Goal: Task Accomplishment & Management: Manage account settings

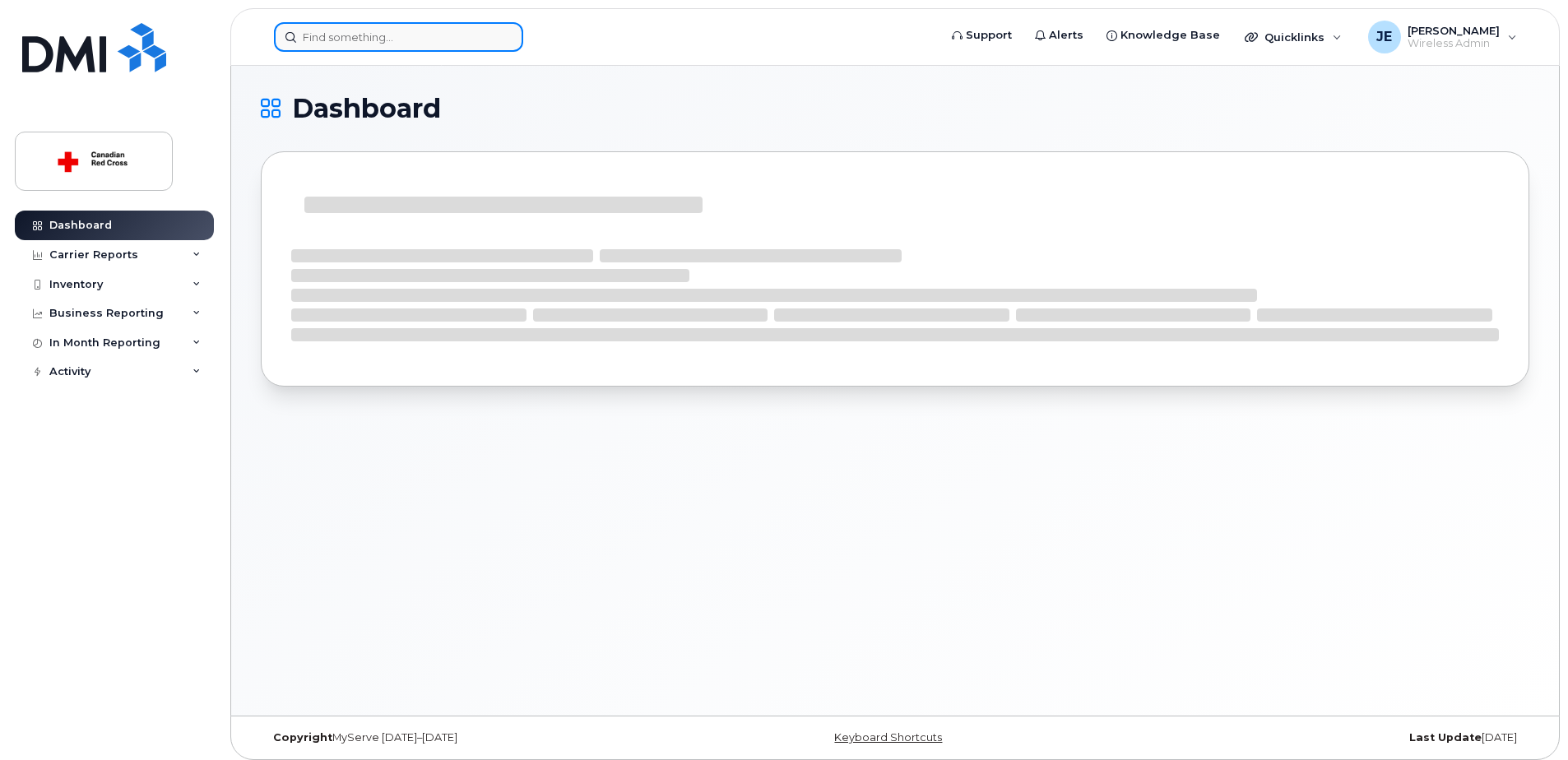
drag, startPoint x: 0, startPoint y: 0, endPoint x: 439, endPoint y: 40, distance: 440.8
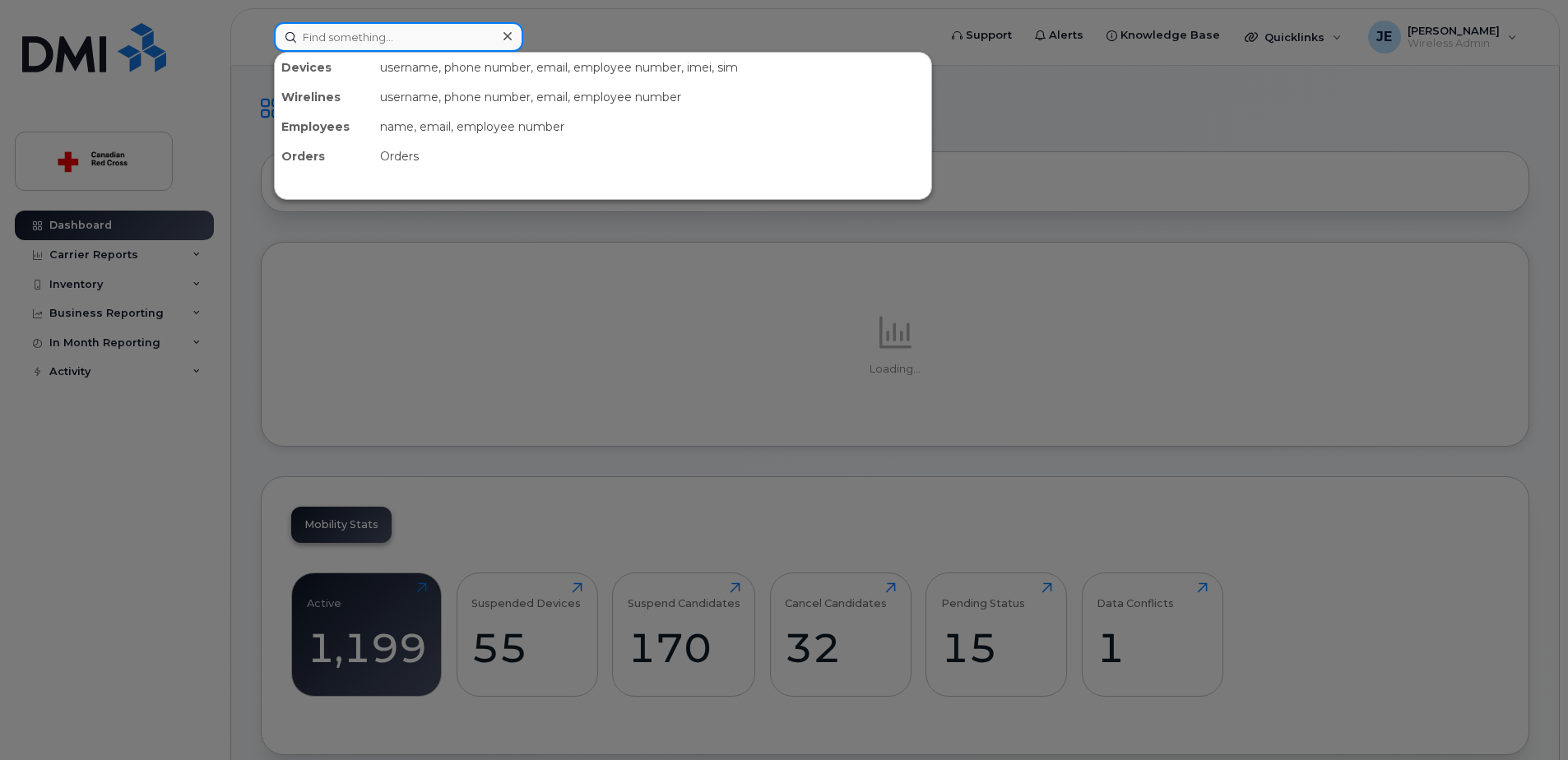
paste input "Mary Thompson"
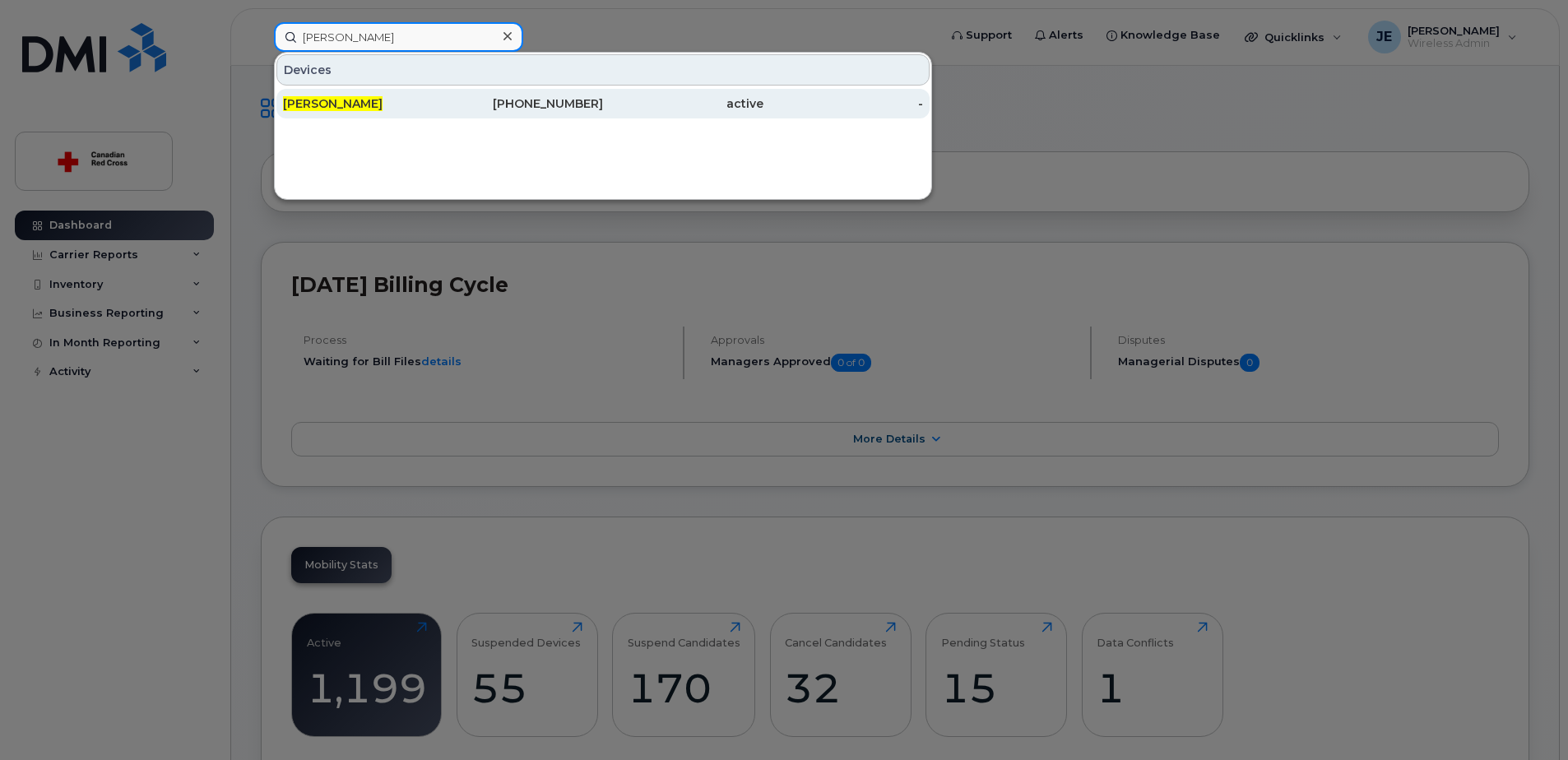
type input "Mary Thompson"
click at [451, 102] on div "613-314-8430" at bounding box center [523, 103] width 161 height 17
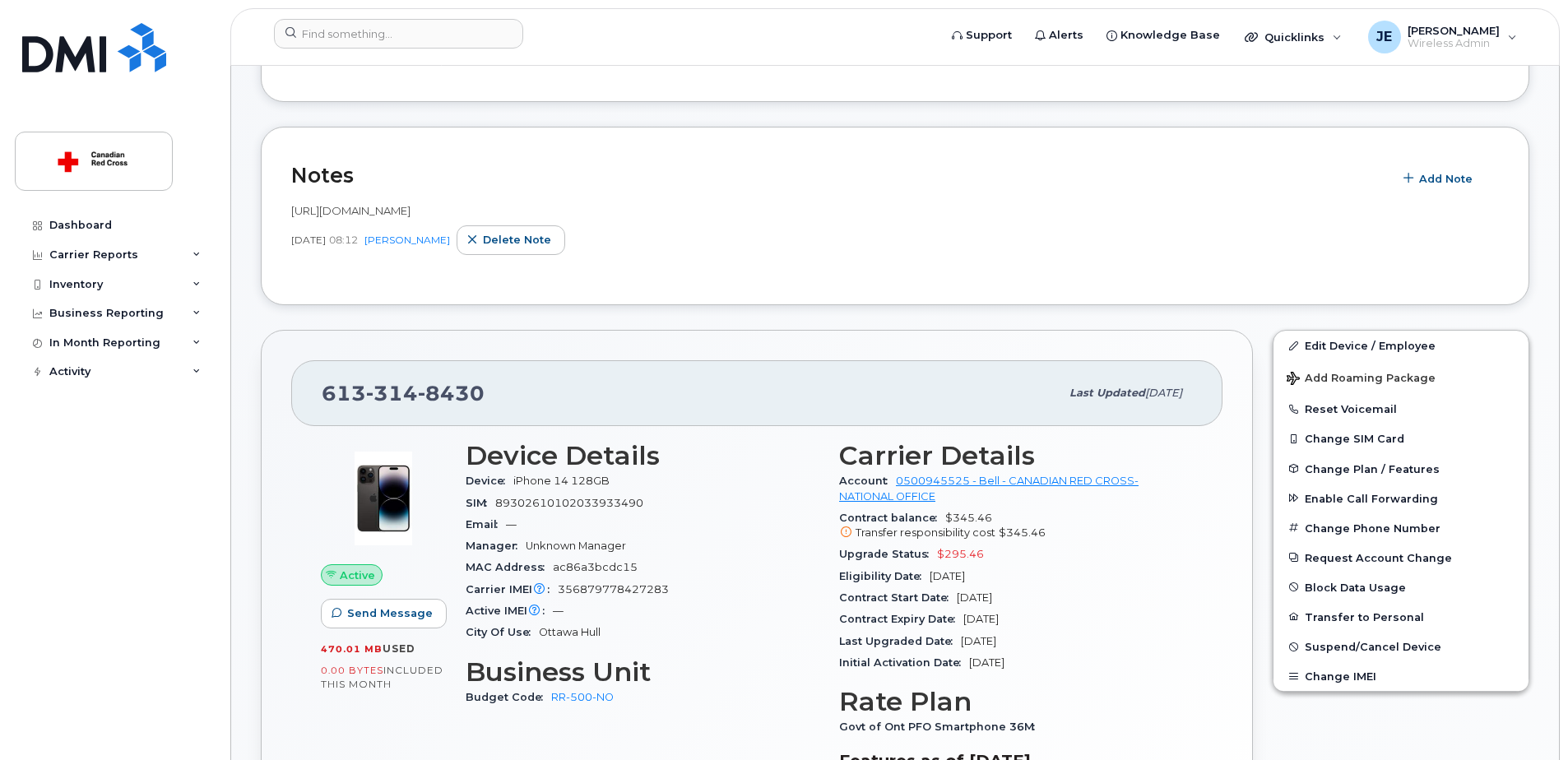
scroll to position [247, 0]
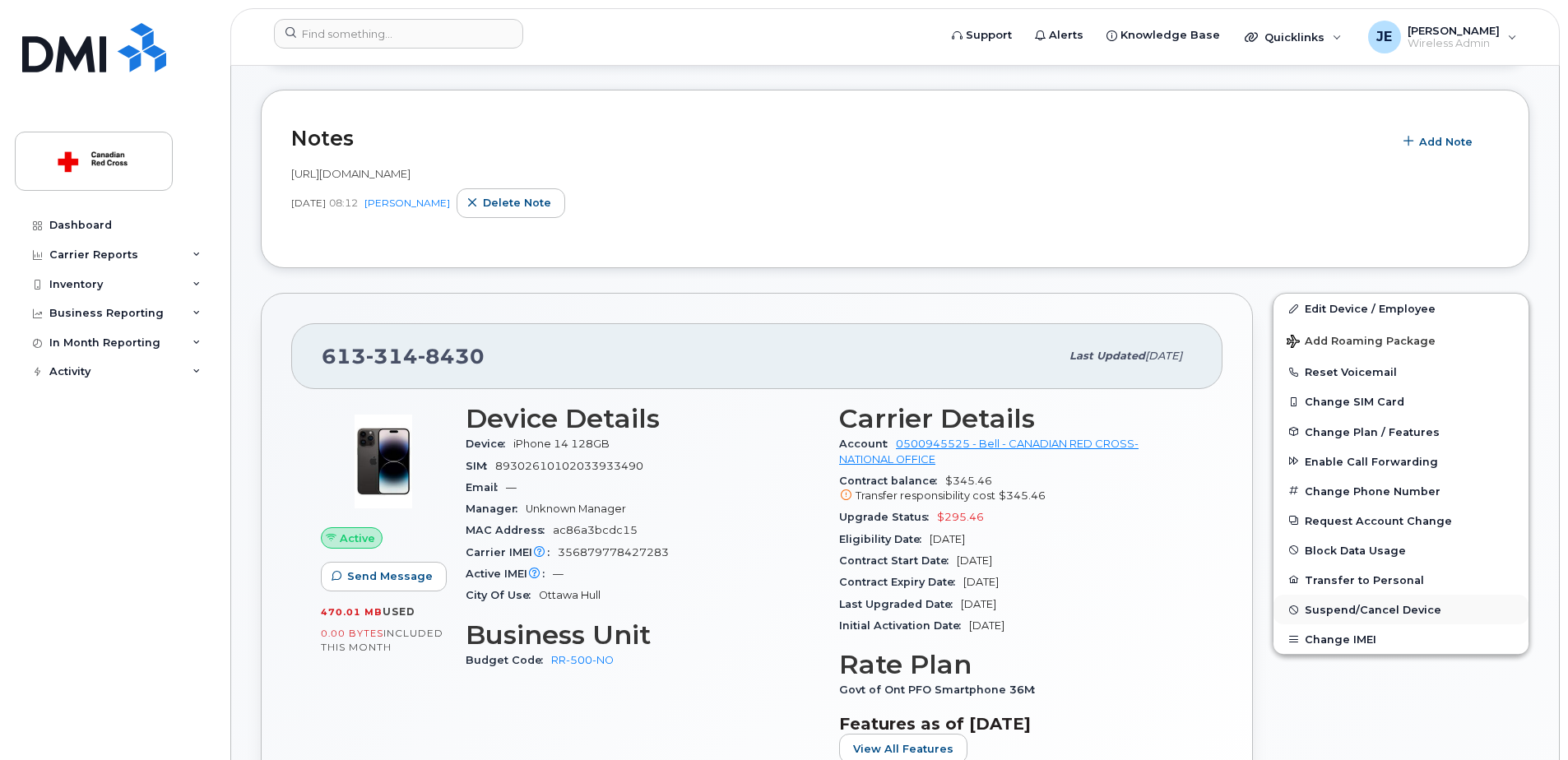
click at [1402, 614] on span "Suspend/Cancel Device" at bounding box center [1373, 609] width 137 height 13
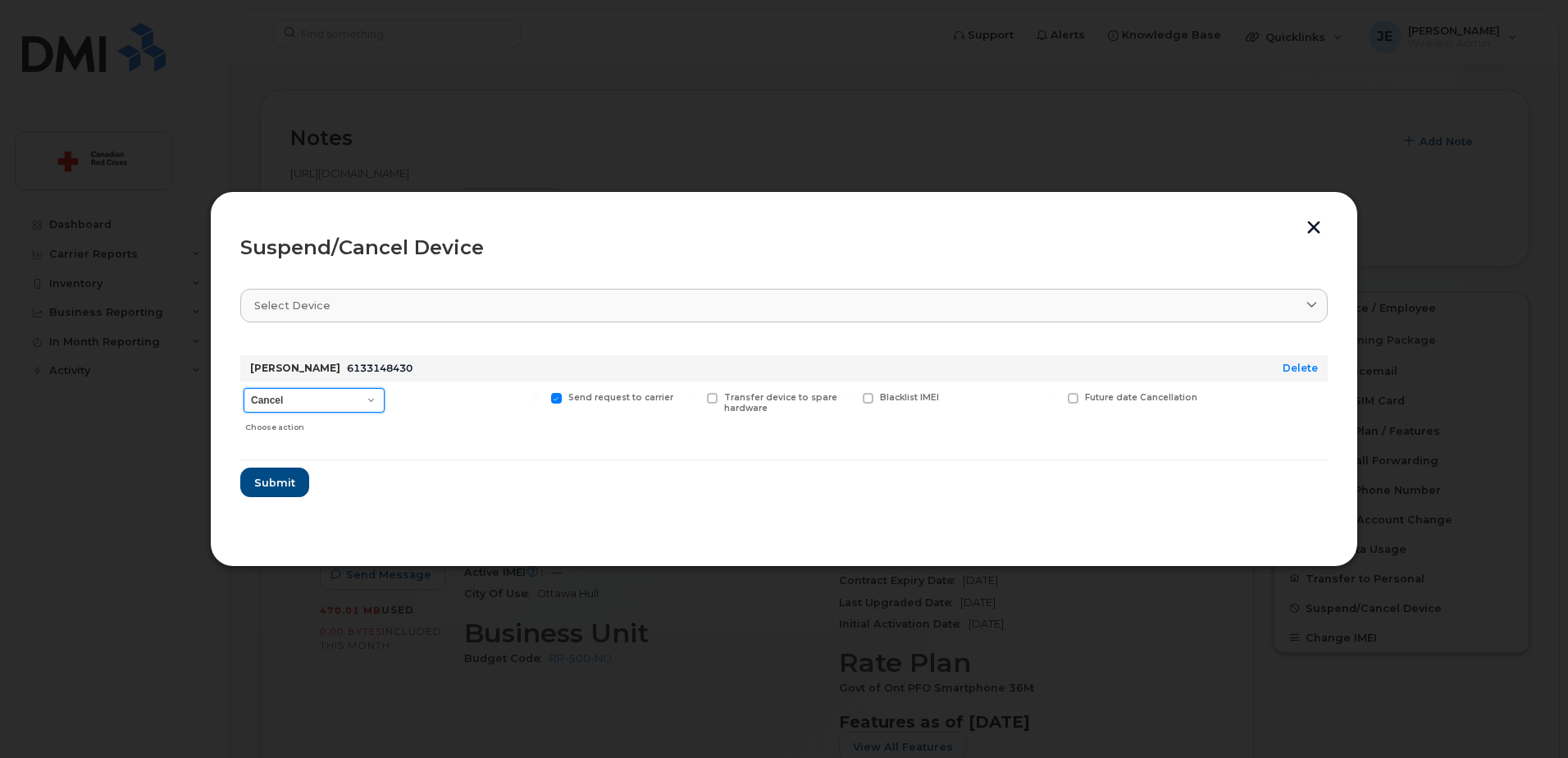
click at [347, 404] on select "Cancel Suspend - Extend Suspension Suspend - Reduced Rate Suspend - Full Rate S…" at bounding box center [314, 400] width 141 height 25
click at [243, 388] on select "Cancel Suspend - Extend Suspension Suspend - Reduced Rate Suspend - Full Rate S…" at bounding box center [314, 400] width 141 height 25
click at [370, 406] on select "Cancel Suspend - Extend Suspension Suspend - Reduced Rate Suspend - Full Rate S…" at bounding box center [314, 400] width 141 height 25
click at [243, 388] on select "Cancel Suspend - Extend Suspension Suspend - Reduced Rate Suspend - Full Rate S…" at bounding box center [314, 400] width 141 height 25
click at [360, 402] on select "Cancel Suspend - Extend Suspension Suspend - Reduced Rate Suspend - Full Rate S…" at bounding box center [314, 400] width 141 height 25
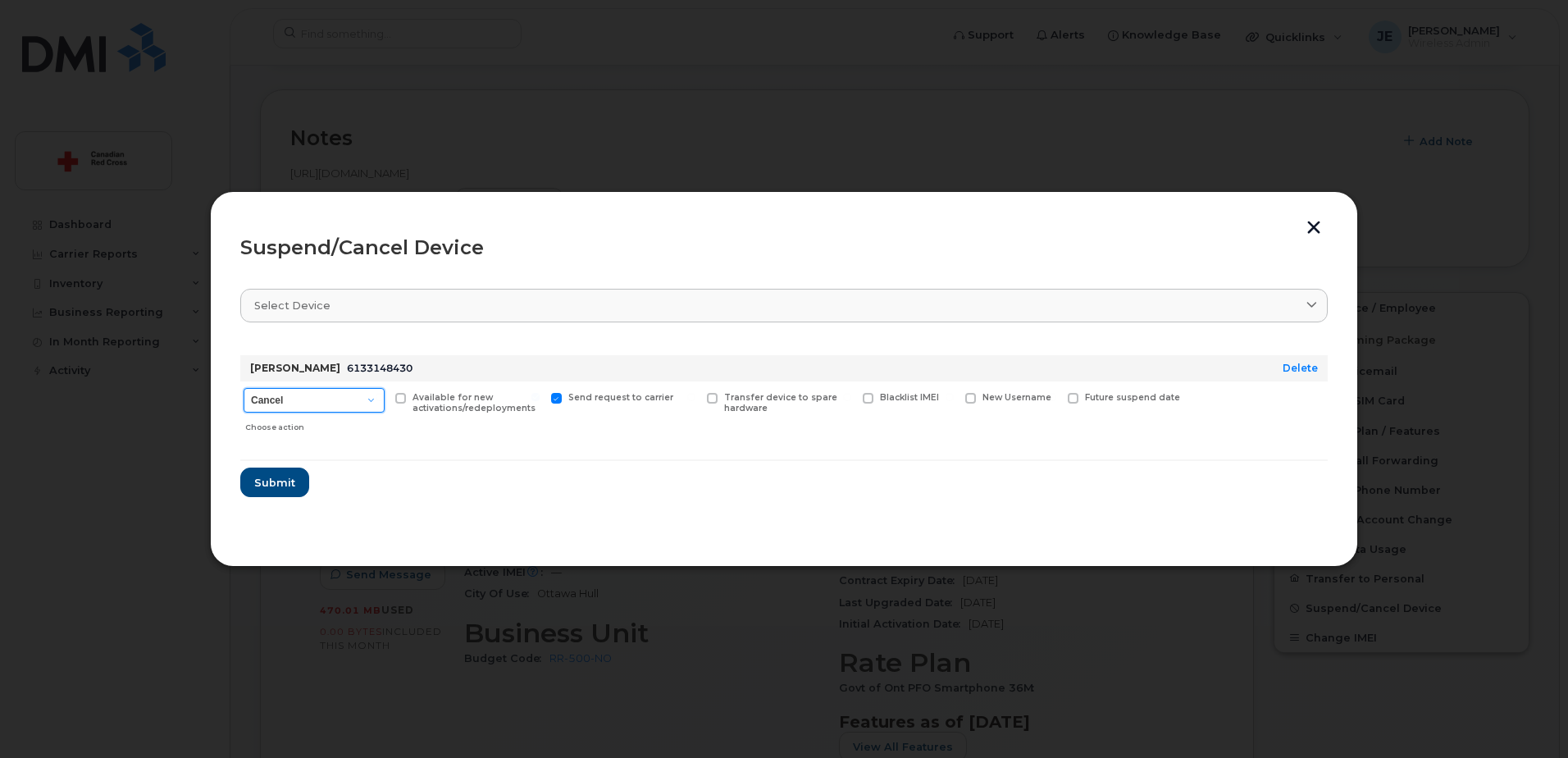
click at [243, 388] on select "Cancel Suspend - Extend Suspension Suspend - Reduced Rate Suspend - Full Rate S…" at bounding box center [314, 400] width 141 height 25
click at [369, 408] on select "Cancel Suspend - Extend Suspension Suspend - Reduced Rate Suspend - Full Rate S…" at bounding box center [314, 400] width 141 height 25
click at [243, 388] on select "Cancel Suspend - Extend Suspension Suspend - Reduced Rate Suspend - Full Rate S…" at bounding box center [314, 400] width 141 height 25
click at [363, 404] on select "Cancel Suspend - Extend Suspension Suspend - Reduced Rate Suspend - Full Rate S…" at bounding box center [314, 400] width 141 height 25
select select "[object Object]"
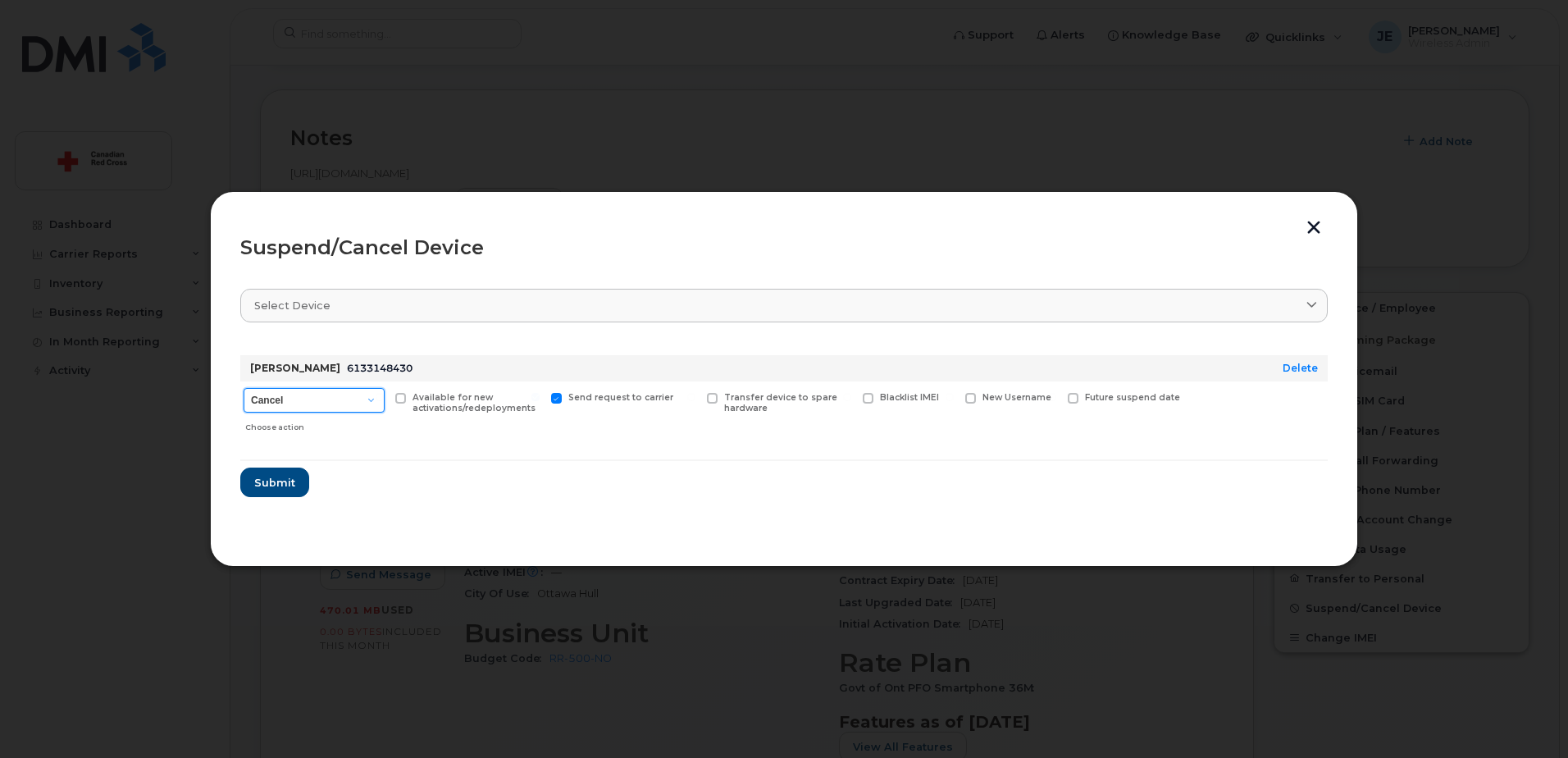
click at [243, 388] on select "Cancel Suspend - Extend Suspension Suspend - Reduced Rate Suspend - Full Rate S…" at bounding box center [314, 400] width 141 height 25
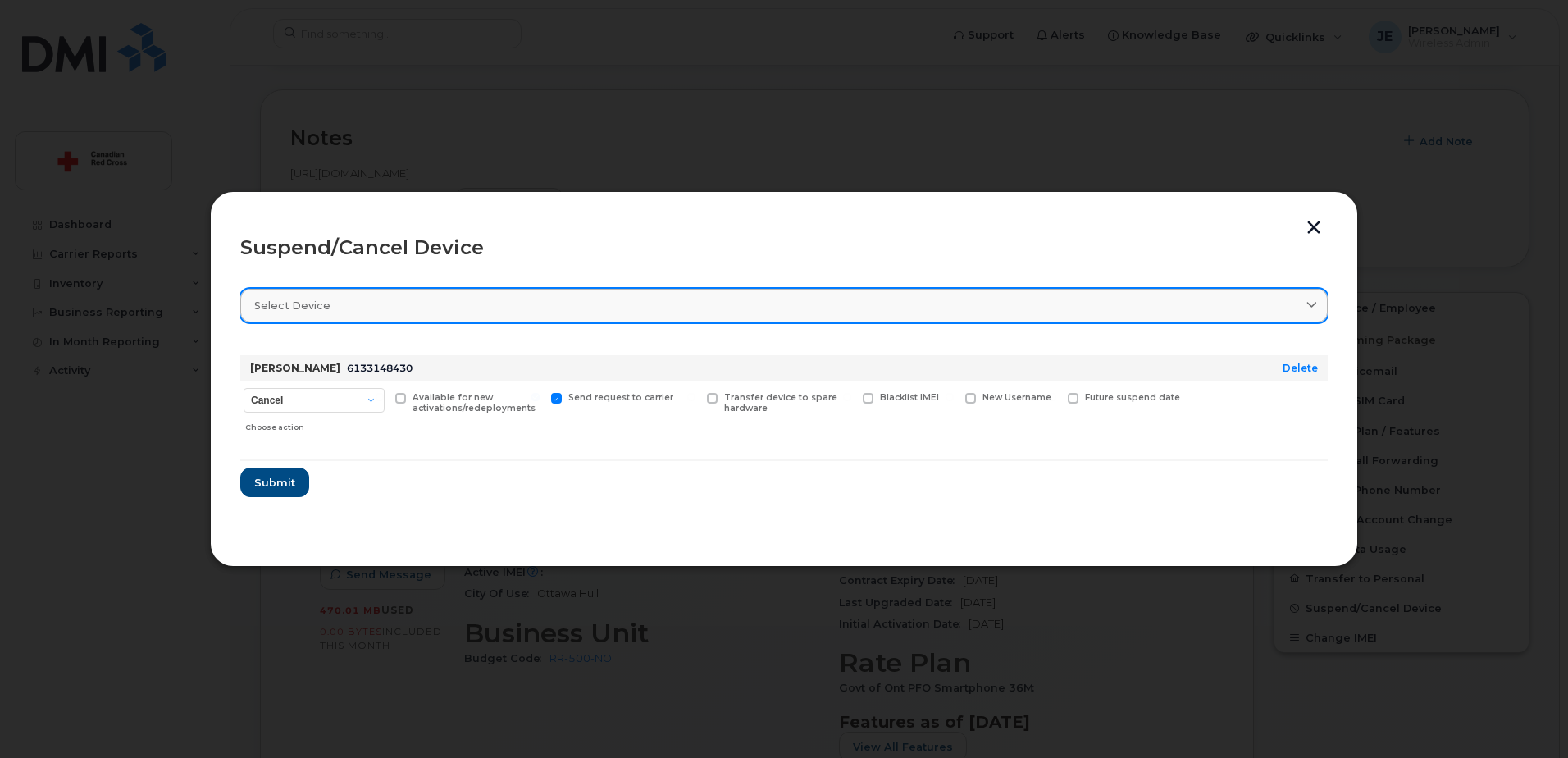
click at [555, 309] on div "Select device" at bounding box center [784, 305] width 1059 height 16
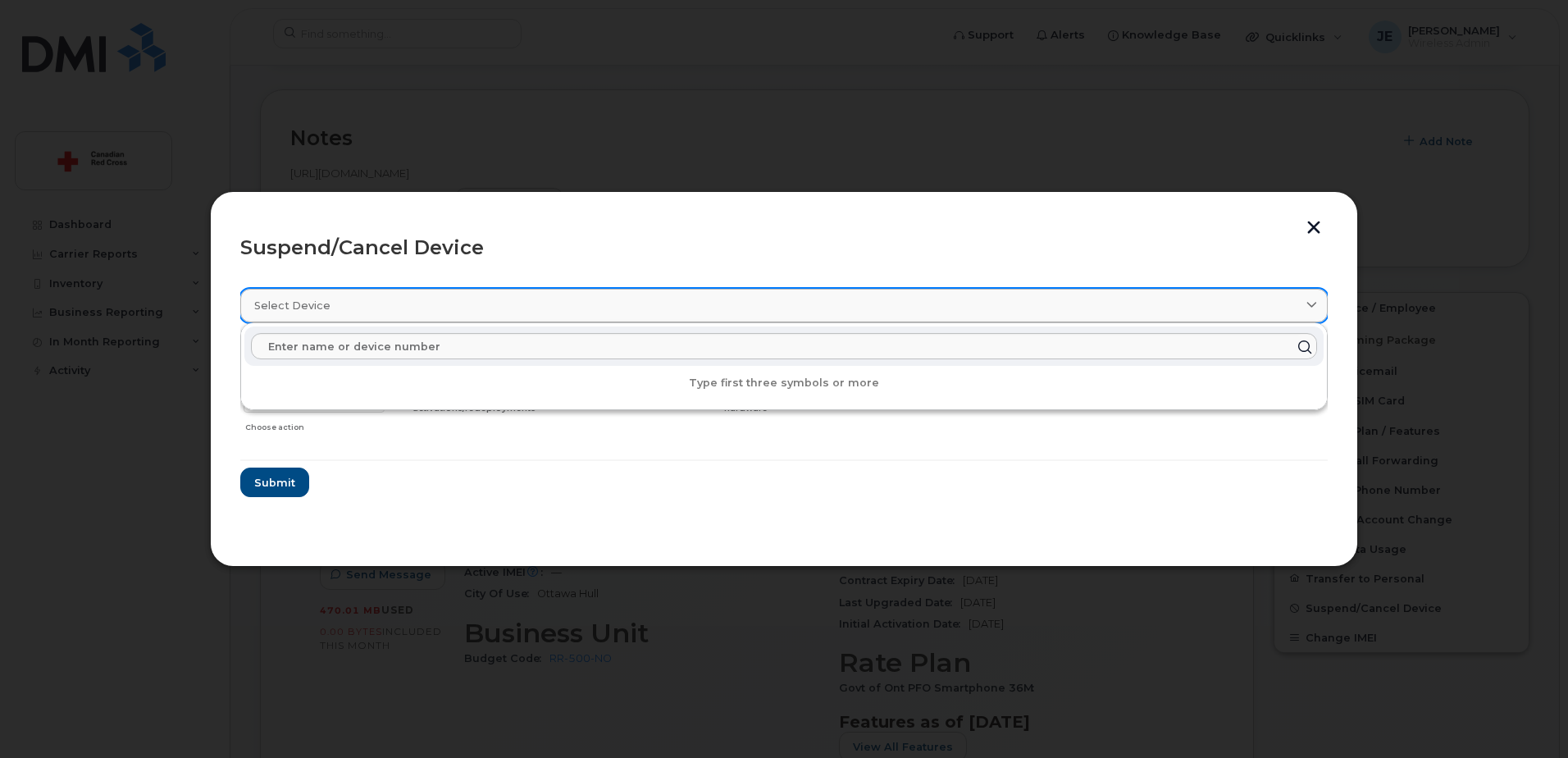
click at [554, 312] on div "Select device" at bounding box center [784, 305] width 1059 height 16
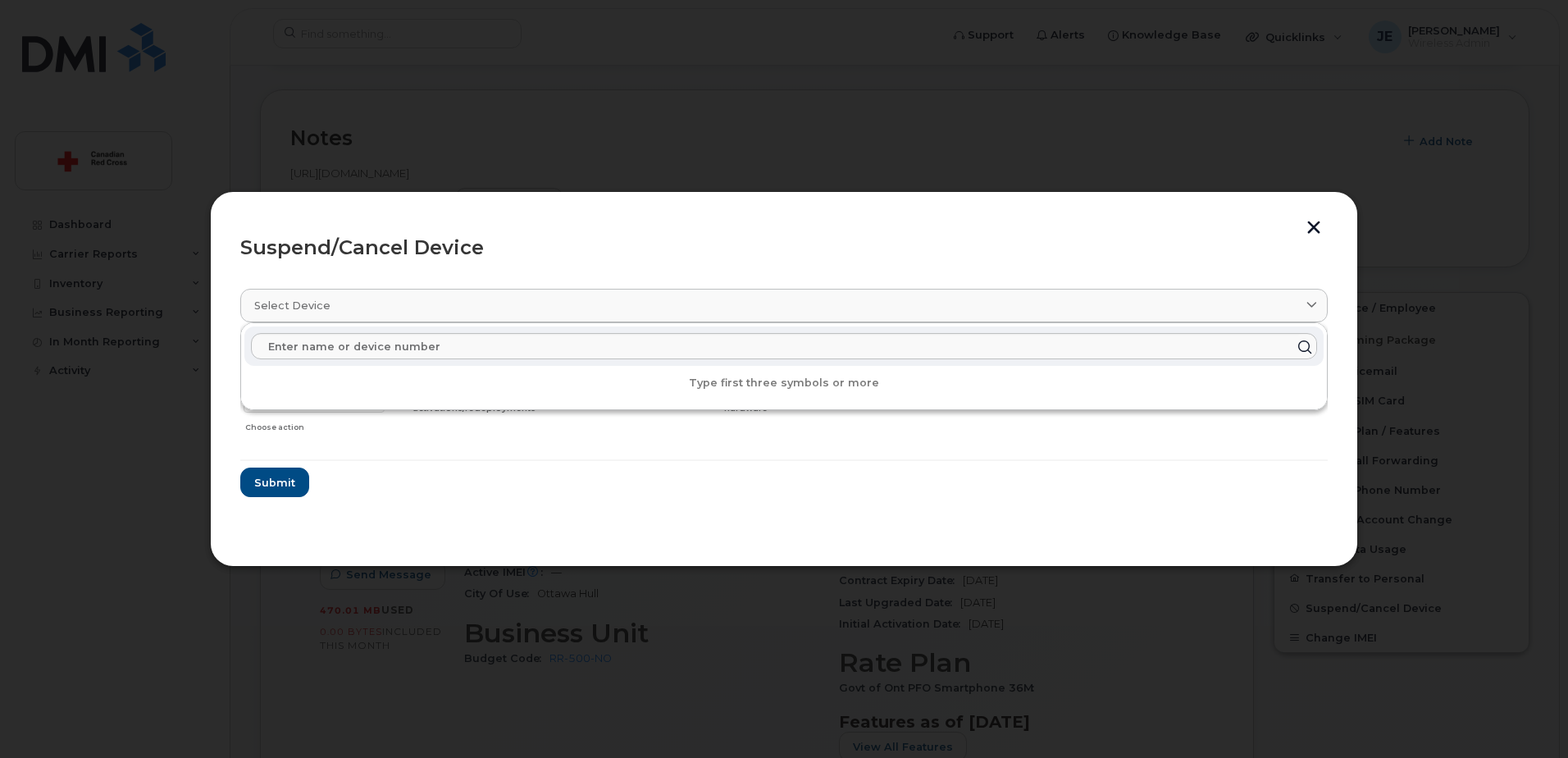
click at [424, 463] on form "Mary Thompson 6133148430 Delete Cancel Suspend - Extend Suspension Suspend - Re…" at bounding box center [784, 419] width 1088 height 155
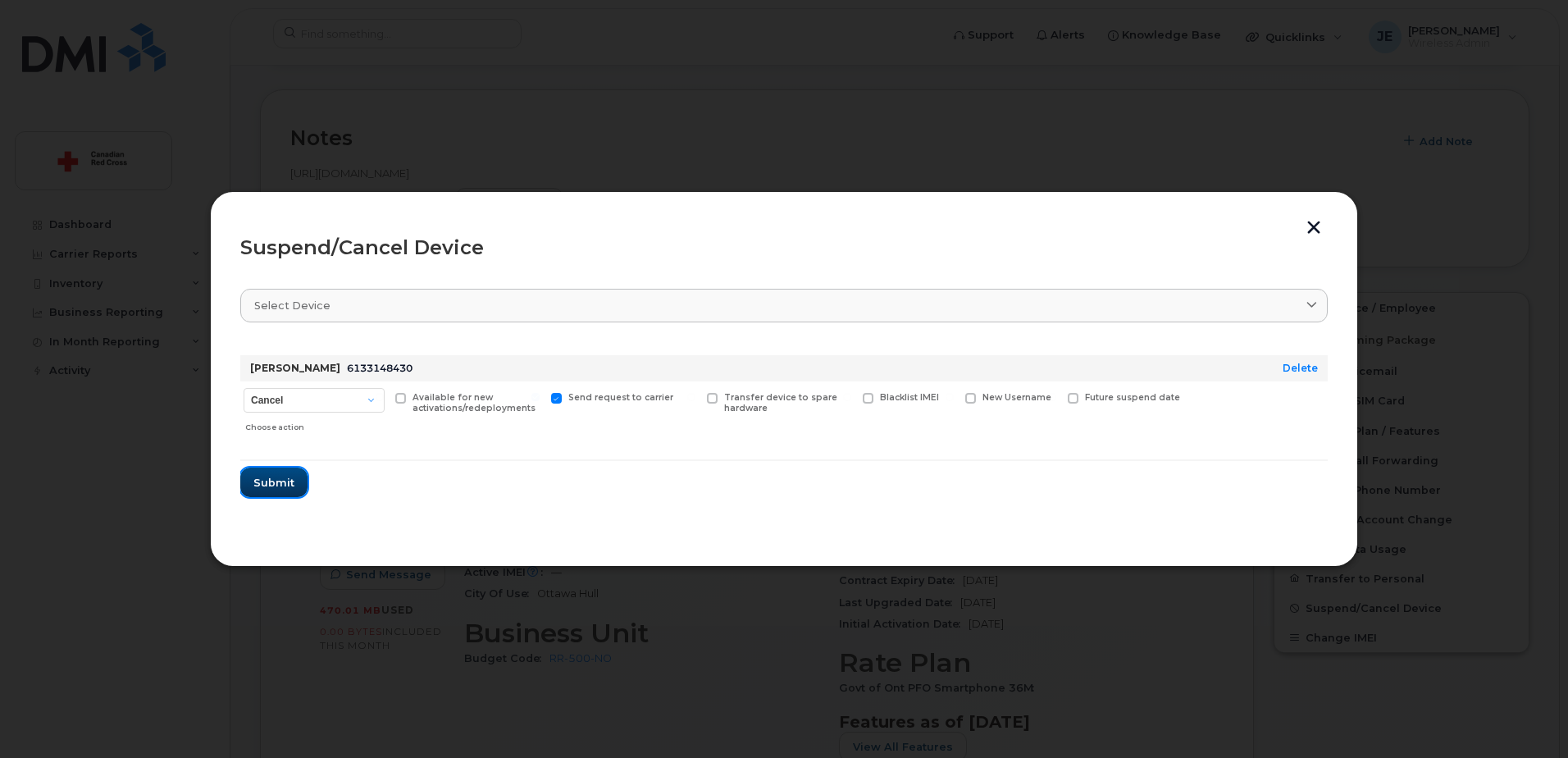
click at [263, 486] on span "Submit" at bounding box center [274, 483] width 41 height 16
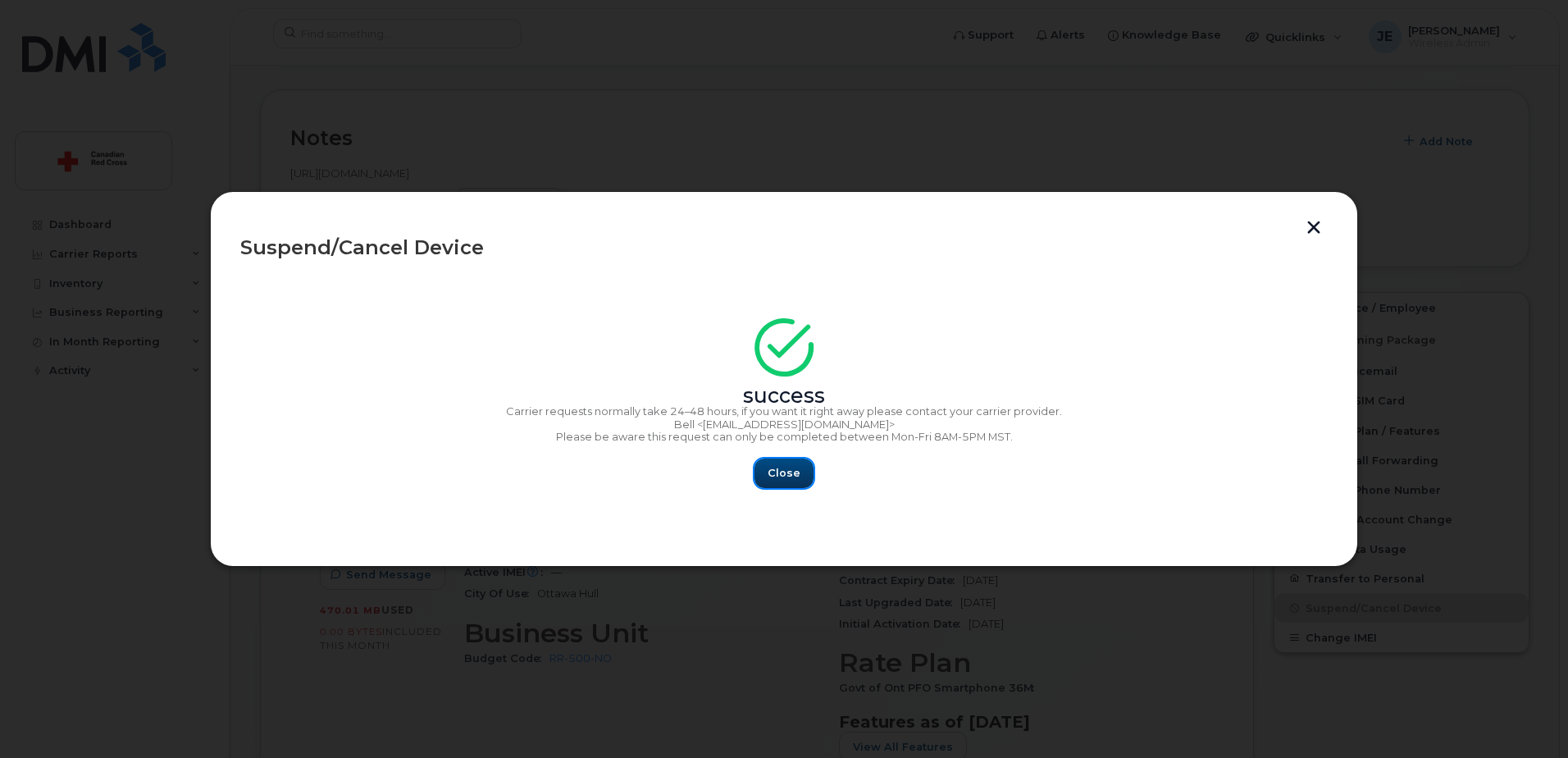
click at [783, 473] on span "Close" at bounding box center [784, 473] width 32 height 16
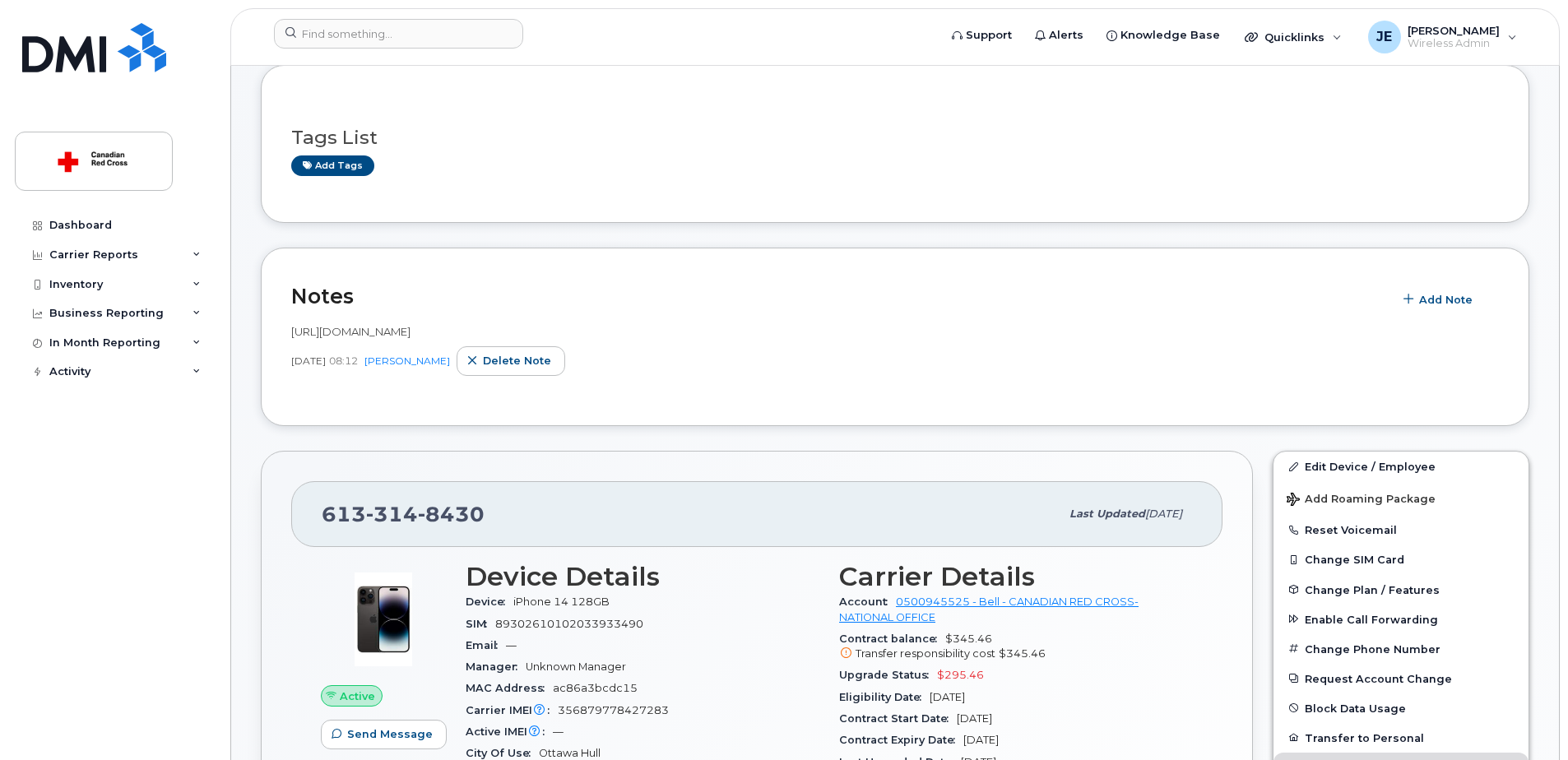
scroll to position [83, 0]
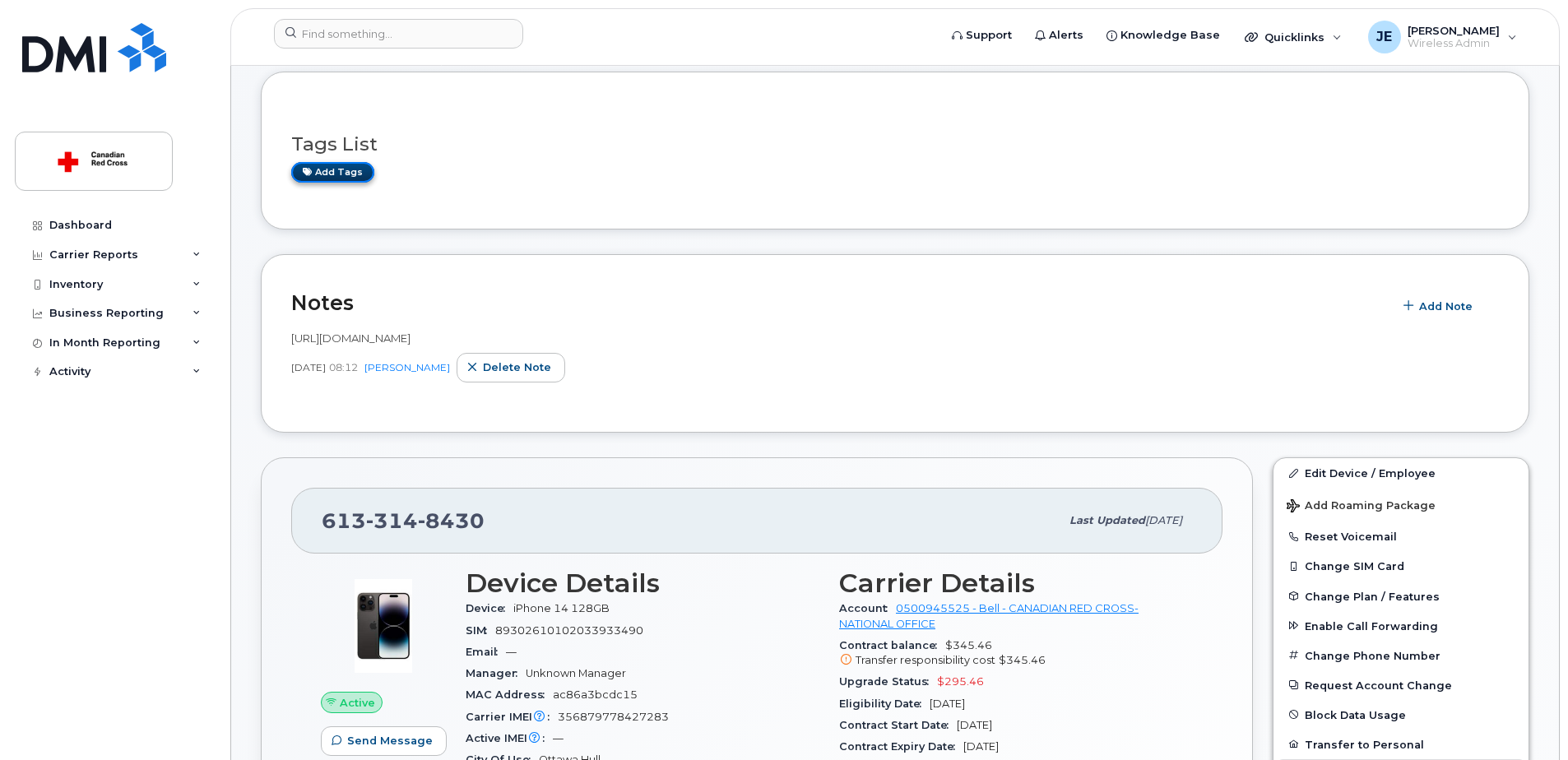
click at [354, 176] on link "Add tags" at bounding box center [333, 172] width 83 height 21
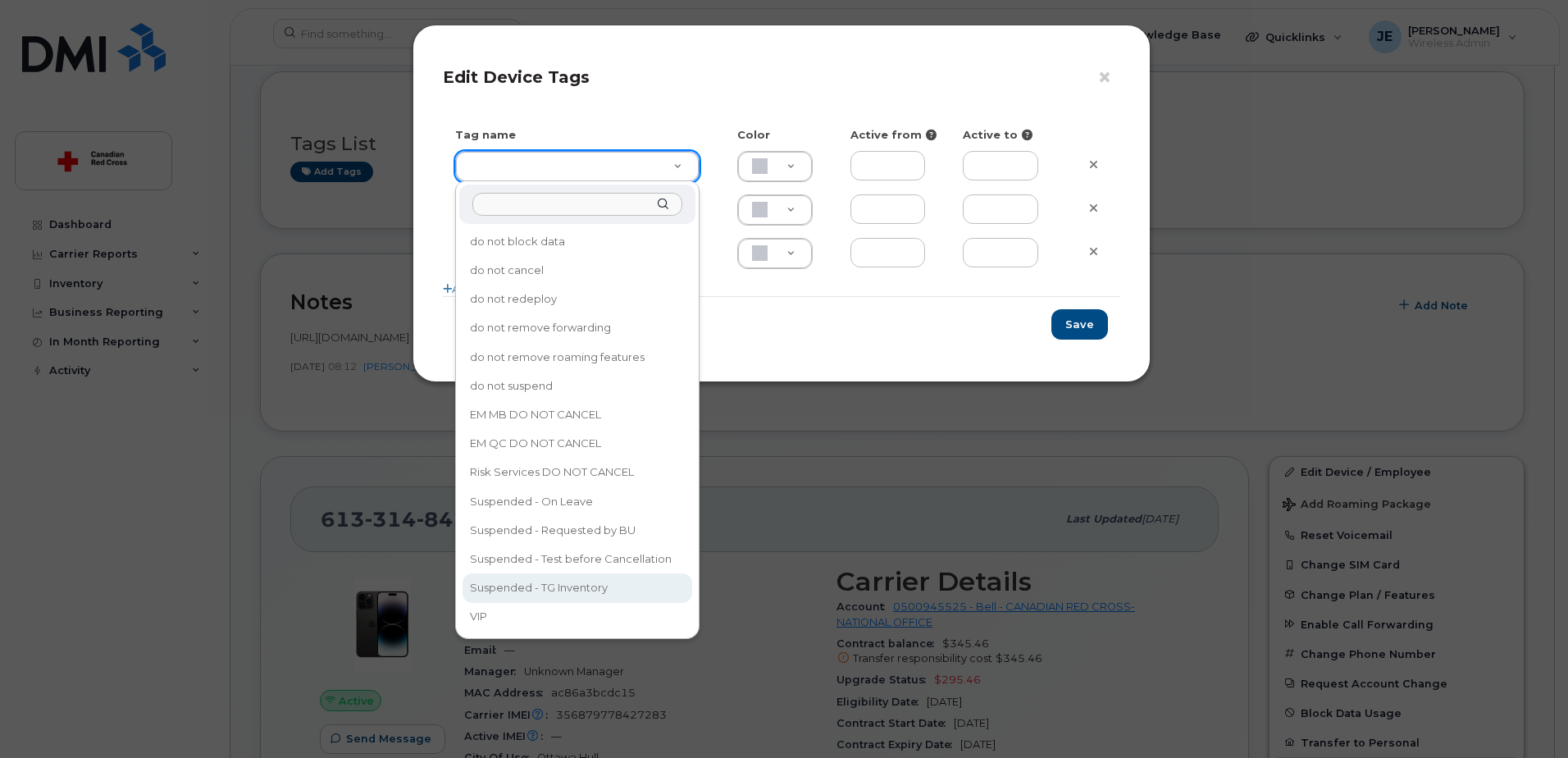
type input "Suspended - TG Inventory"
type input "ABD3FF"
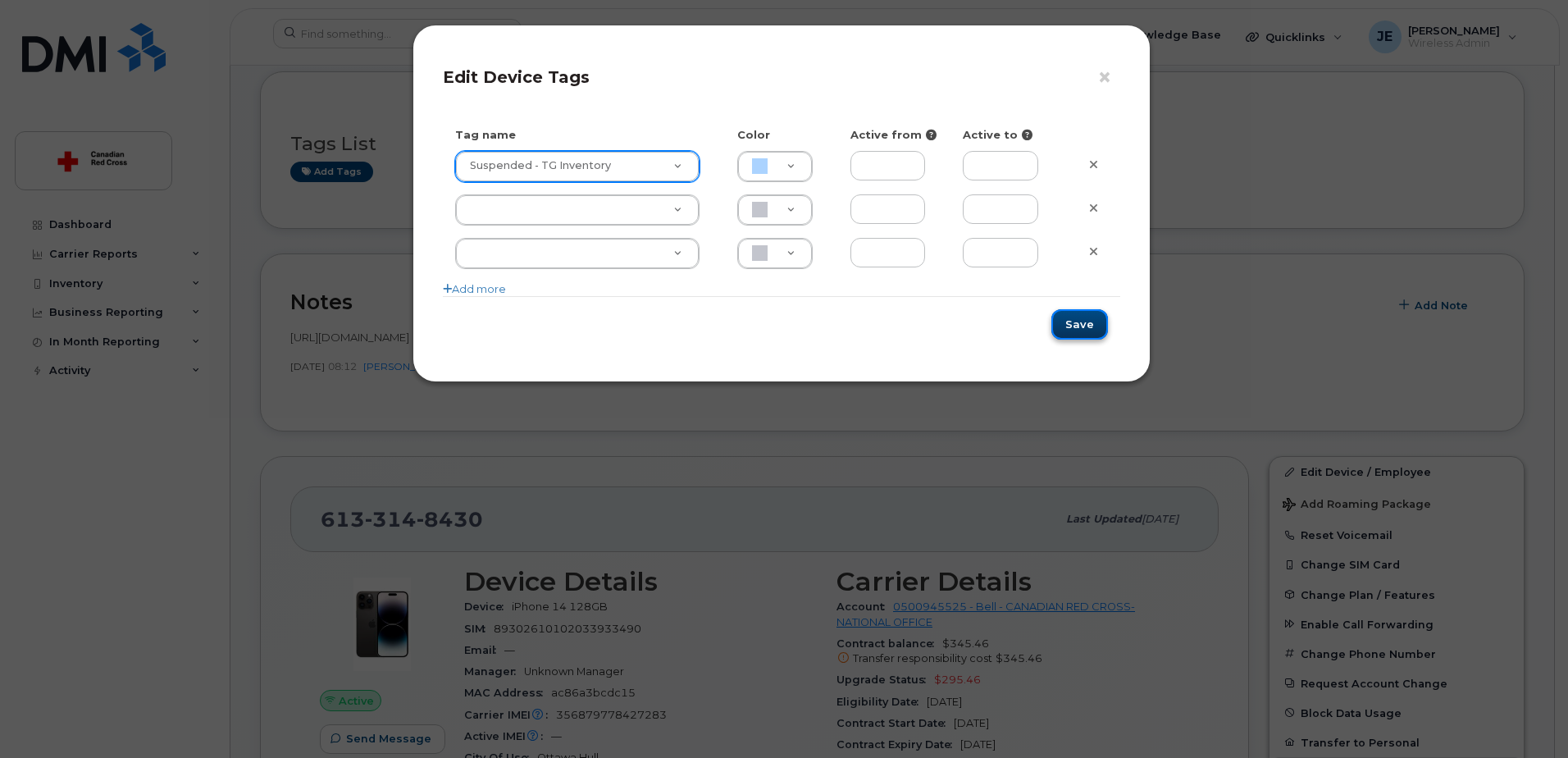
click at [1079, 316] on button "Save" at bounding box center [1080, 324] width 57 height 30
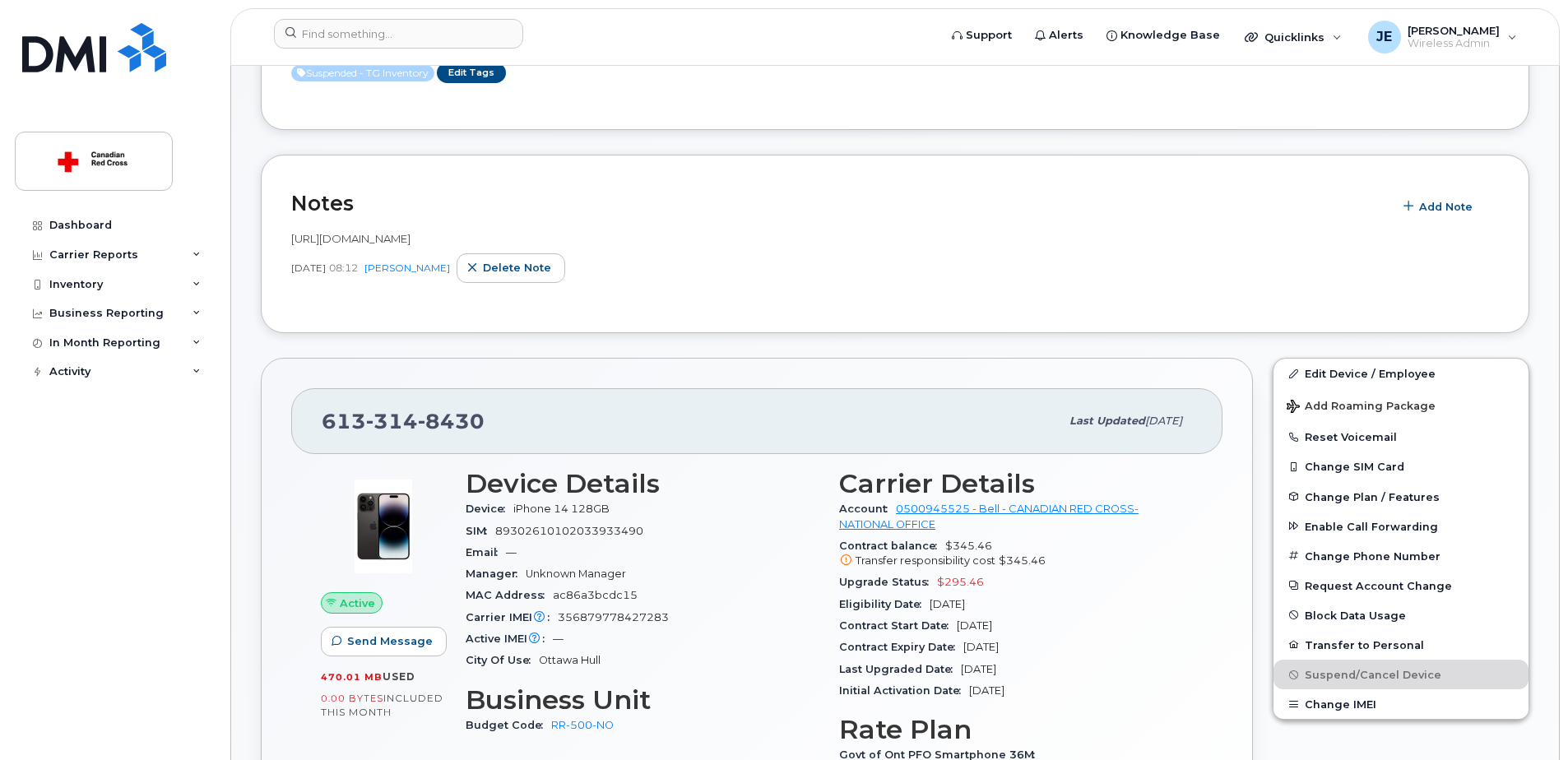
scroll to position [329, 0]
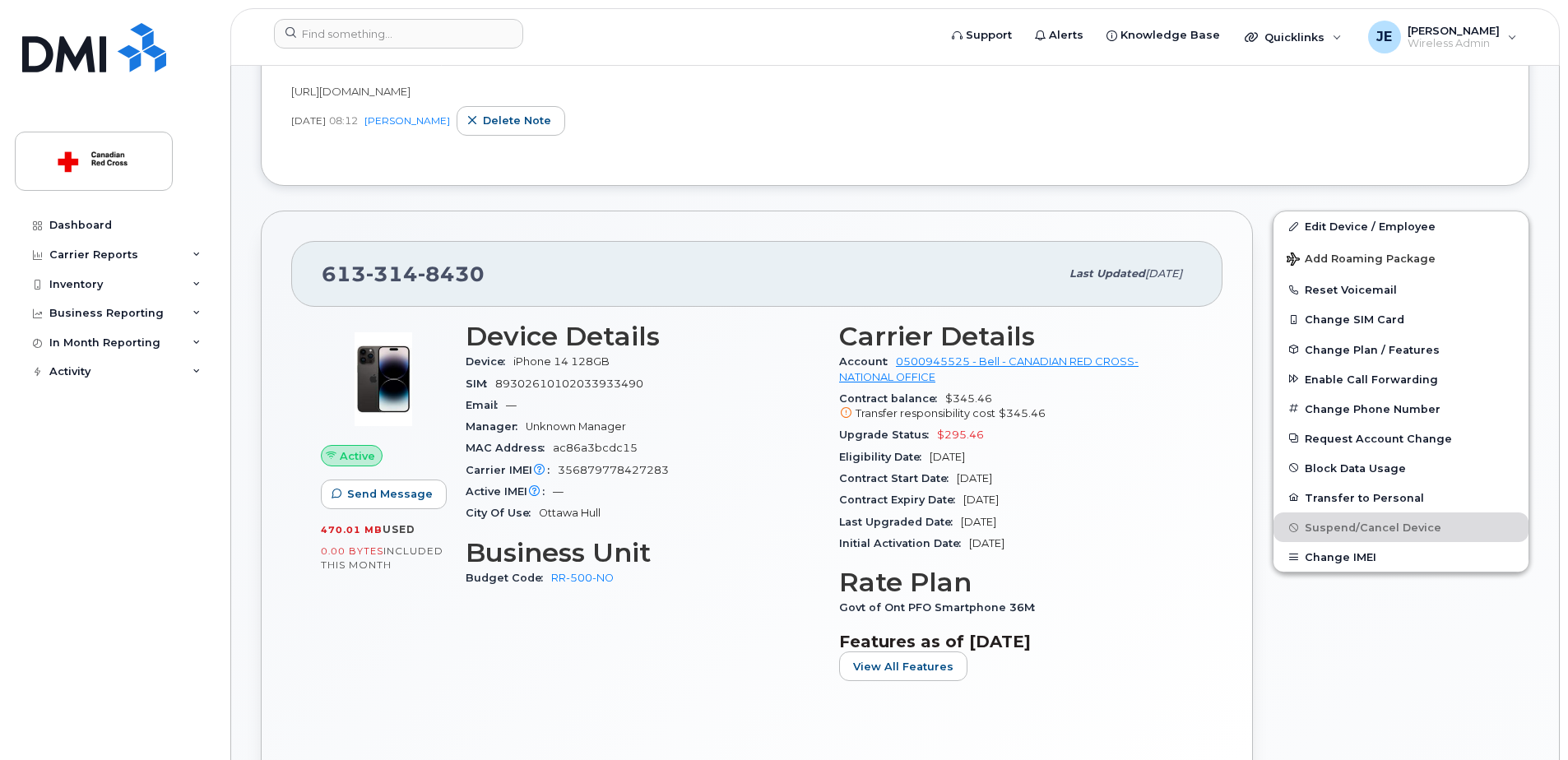
click at [608, 383] on span "89302610102033933490" at bounding box center [569, 383] width 148 height 13
copy span "89302610102033933490"
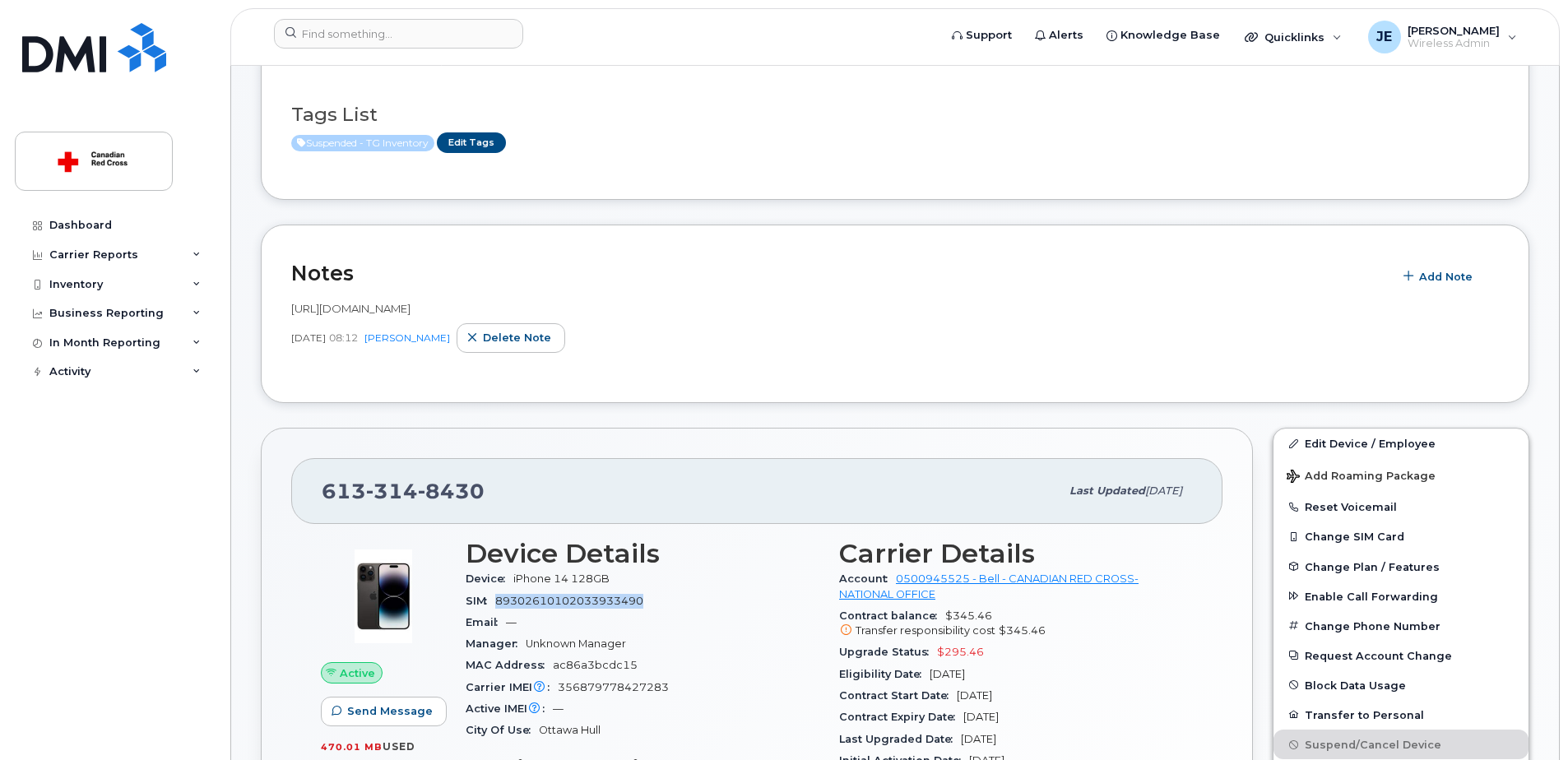
scroll to position [0, 0]
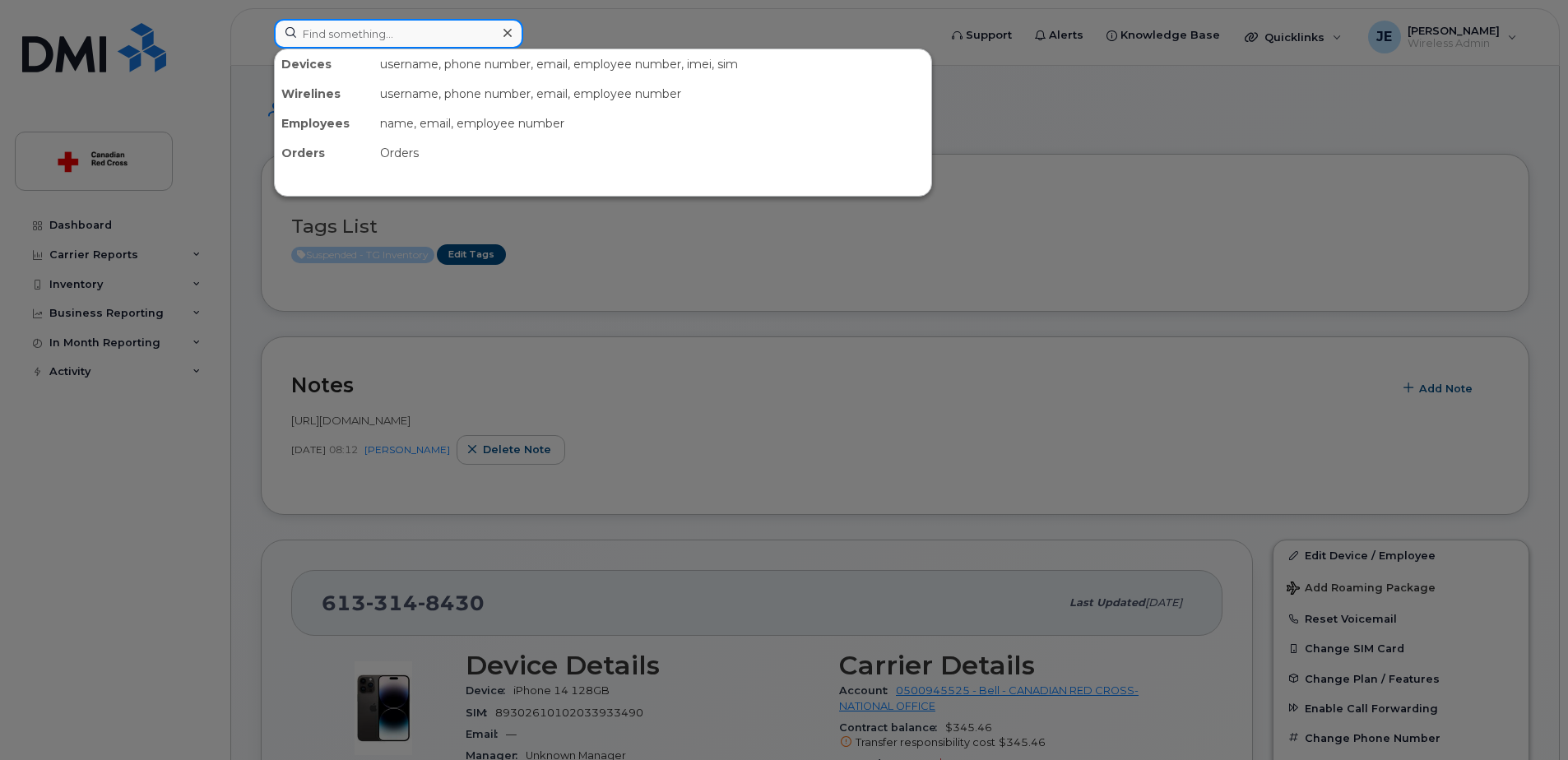
paste input "89302610102033933490"
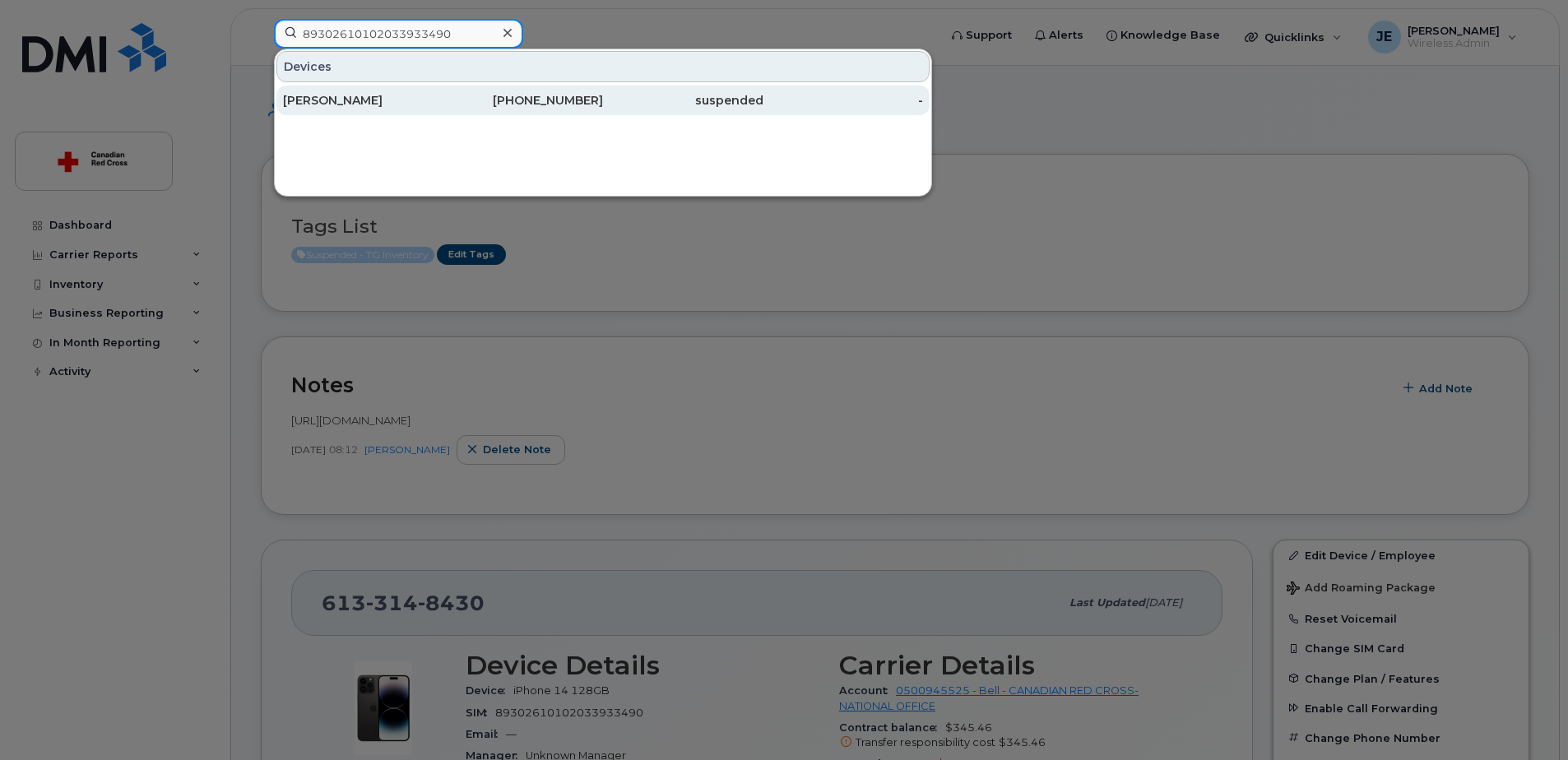
type input "89302610102033933490"
click at [442, 98] on div "[PERSON_NAME]" at bounding box center [362, 100] width 161 height 17
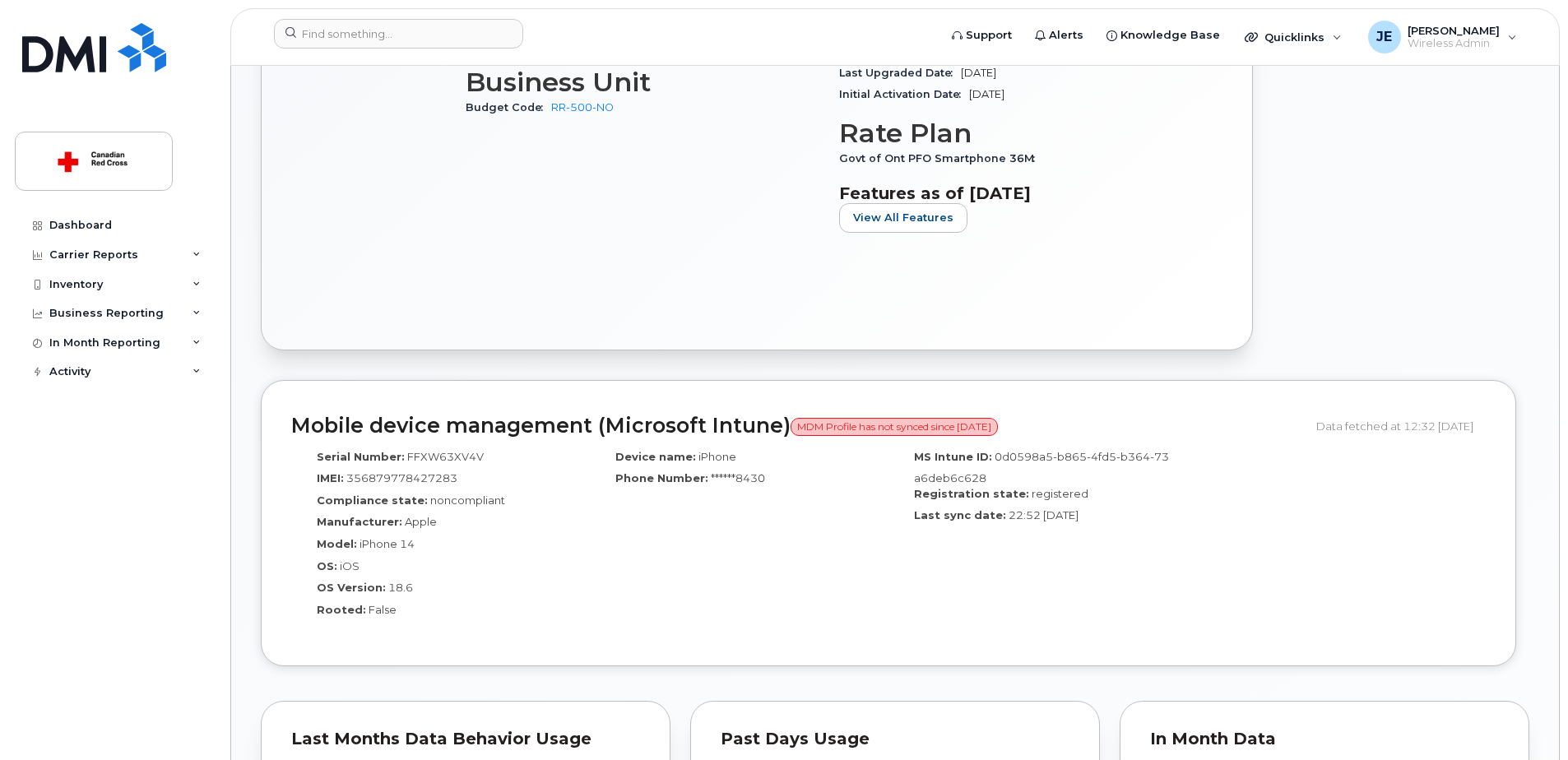
scroll to position [822, 0]
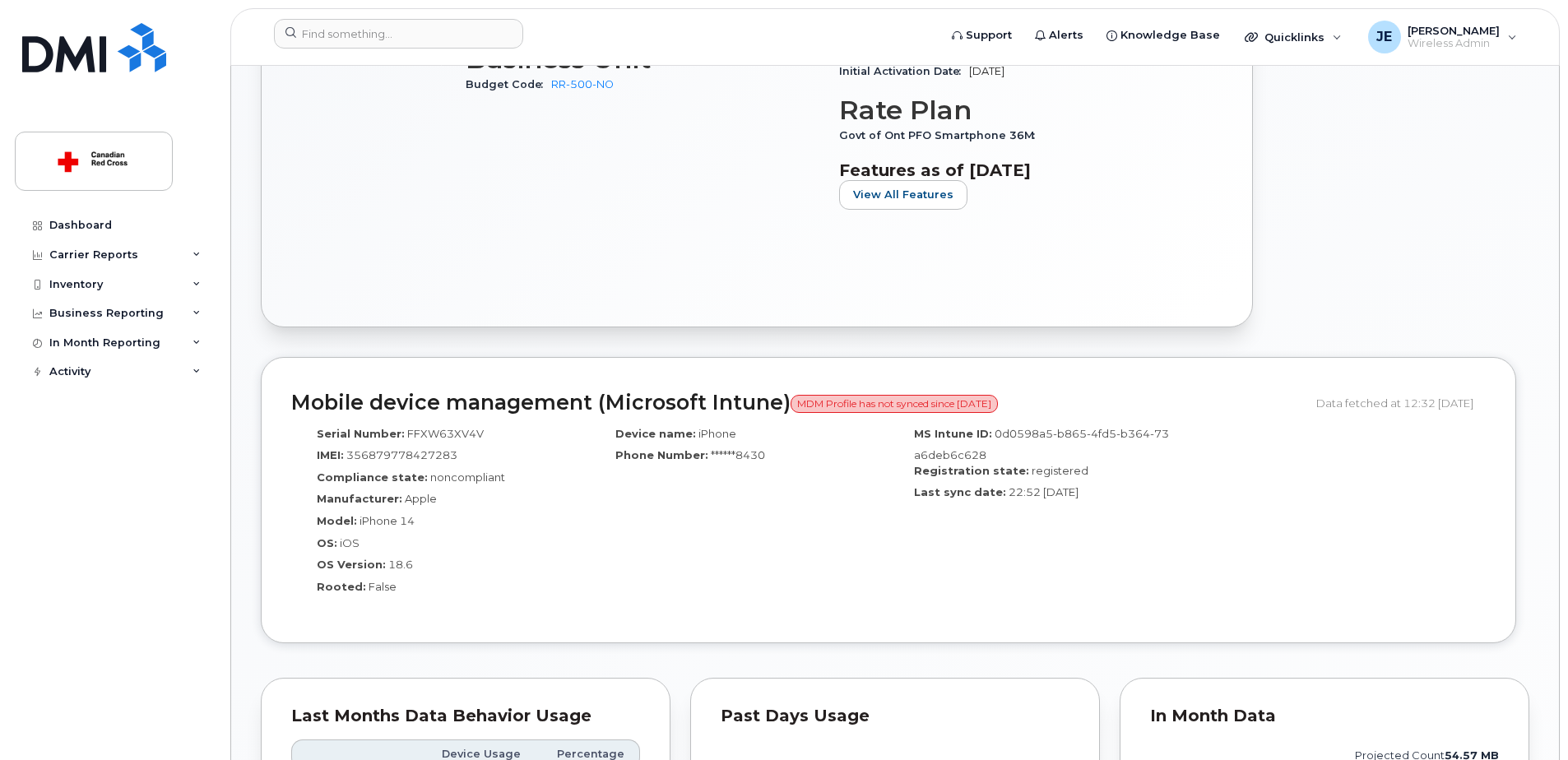
click at [472, 437] on span "FFXW63XV4V" at bounding box center [446, 433] width 77 height 13
copy span "FFXW63XV4V"
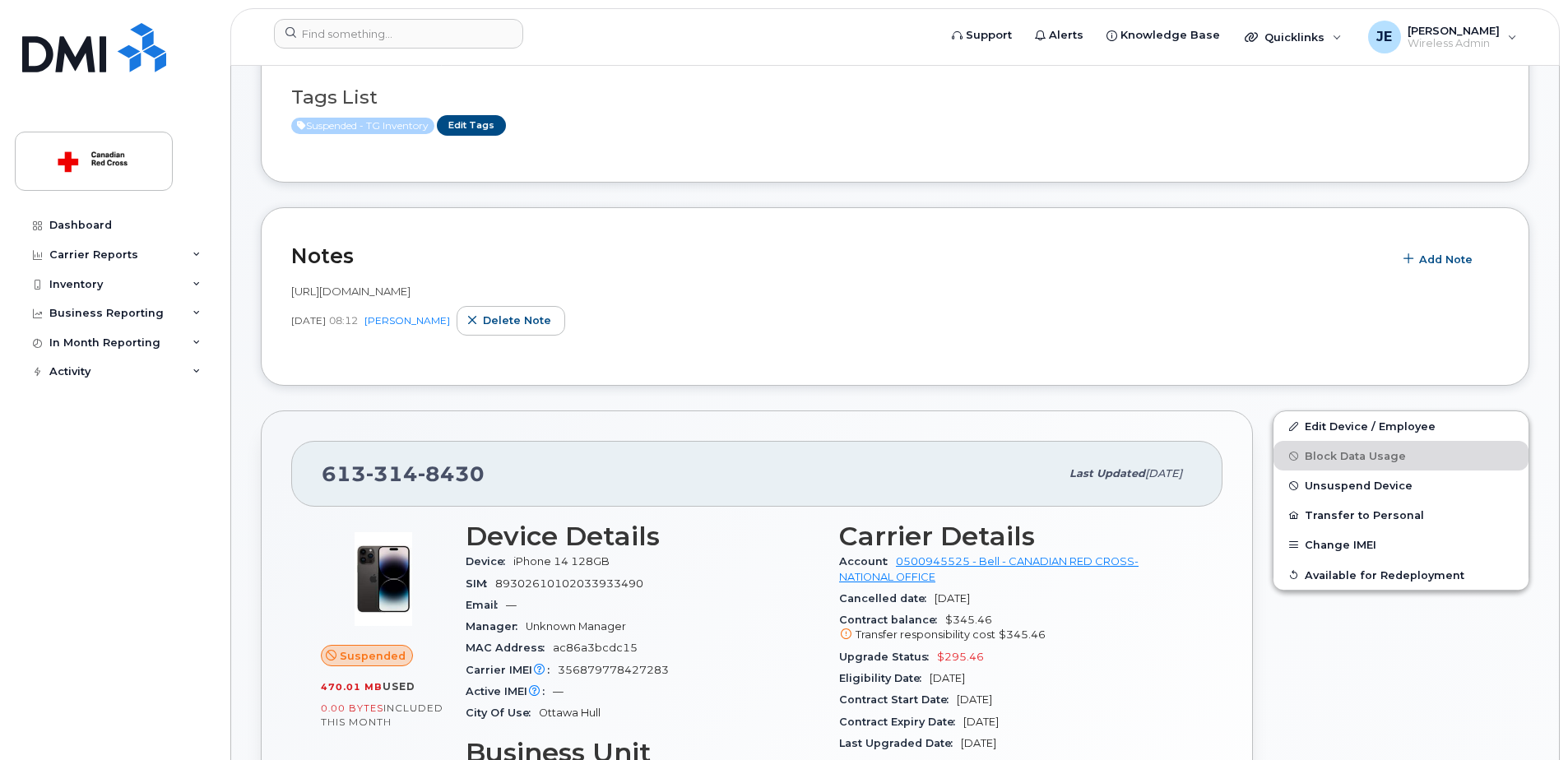
scroll to position [0, 0]
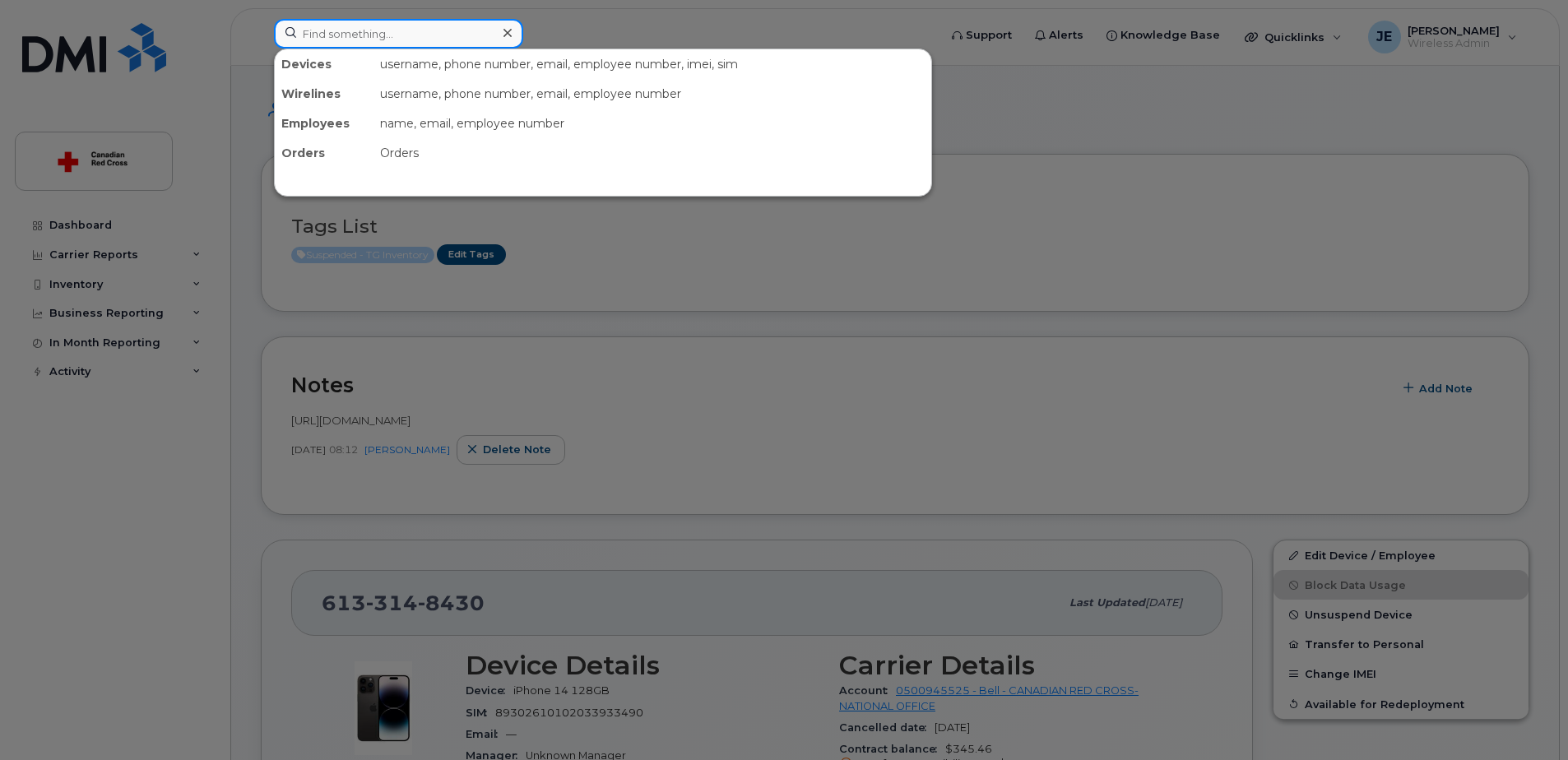
paste input "FFXW63XV4V"
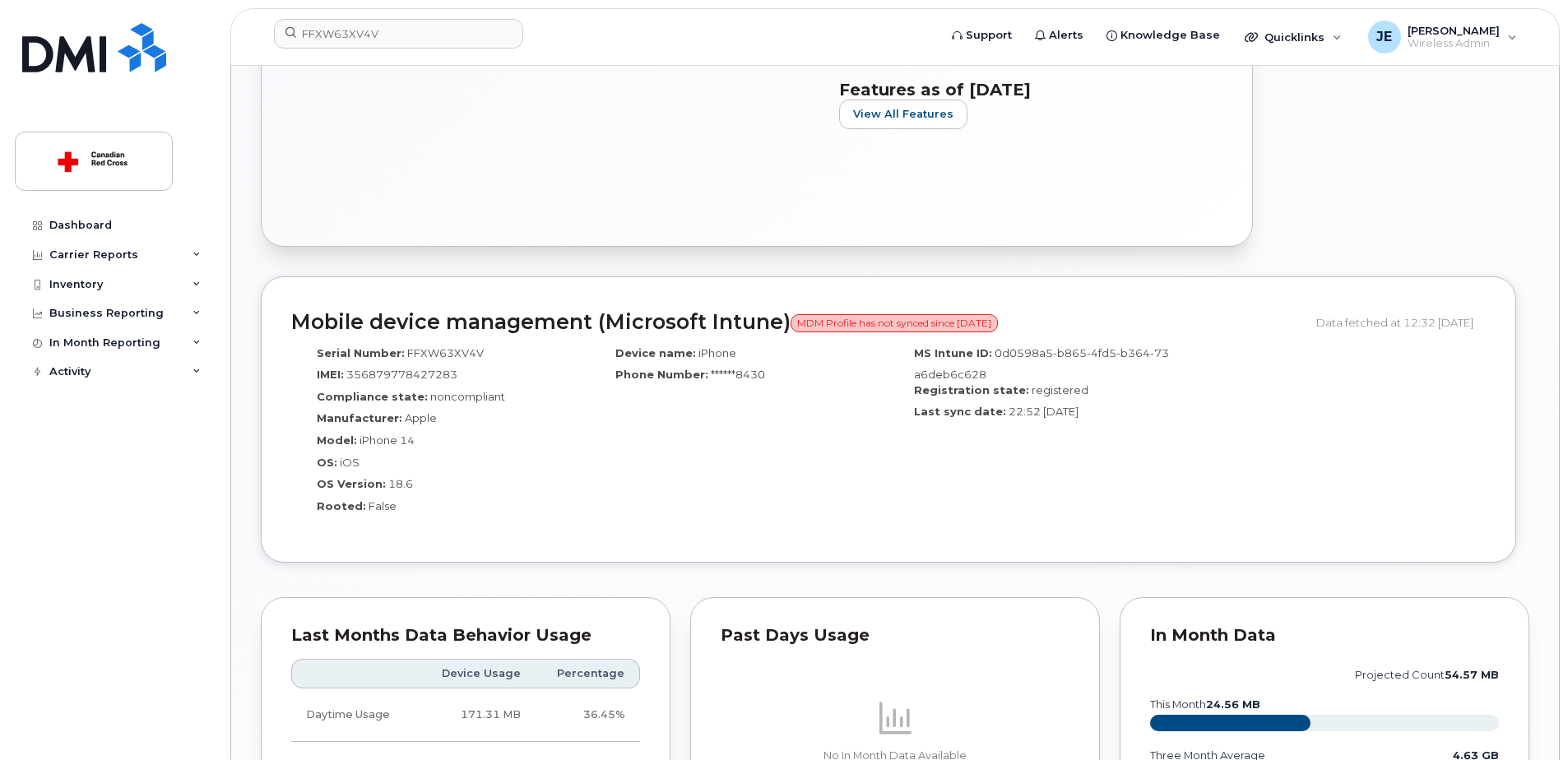
scroll to position [905, 0]
click at [416, 378] on span "356879778427283" at bounding box center [402, 372] width 111 height 13
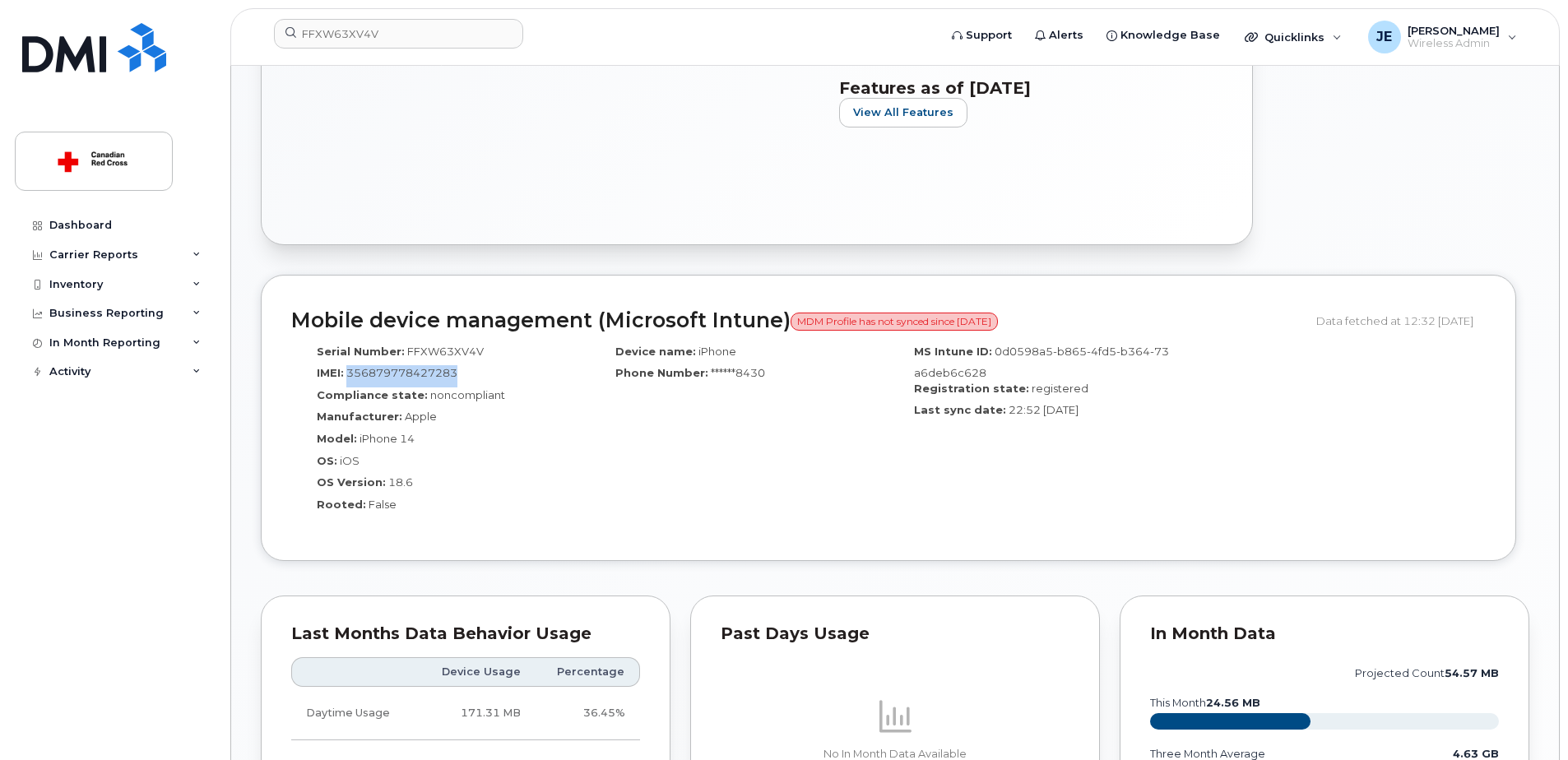
click at [416, 378] on span "356879778427283" at bounding box center [402, 372] width 111 height 13
copy span "356879778427283"
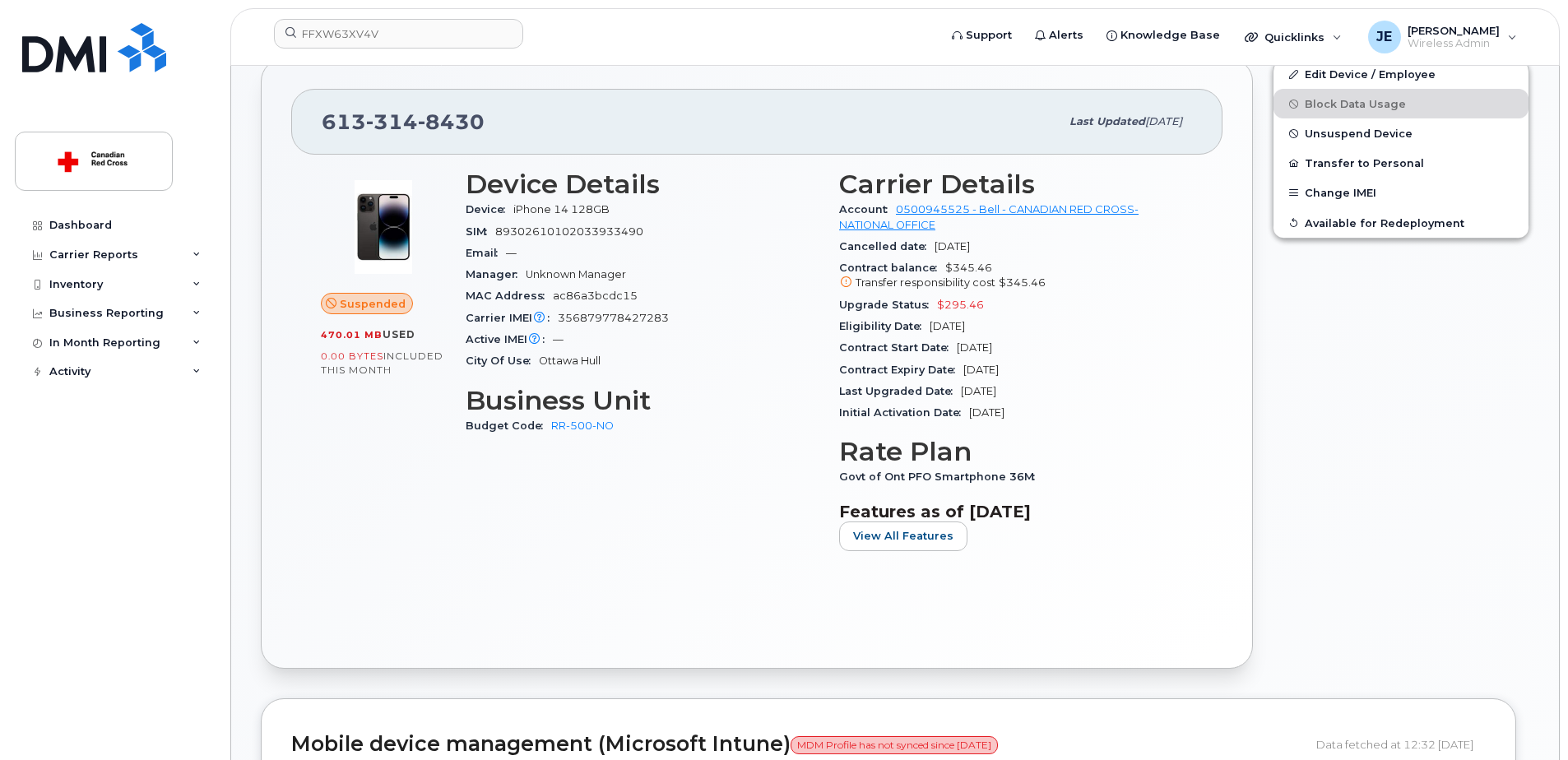
scroll to position [247, 0]
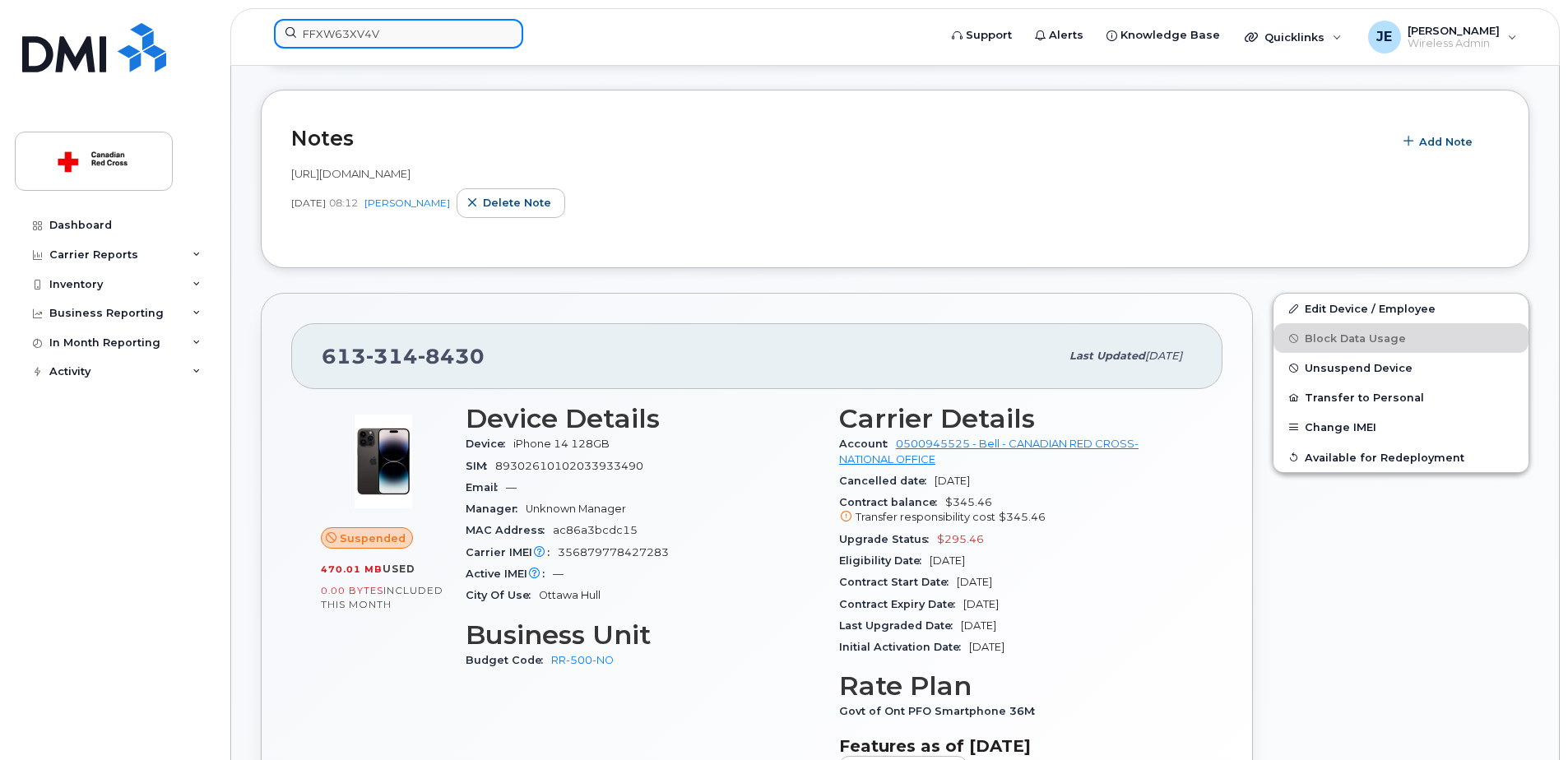
click at [355, 28] on input "FFXW63XV4V" at bounding box center [398, 33] width 249 height 30
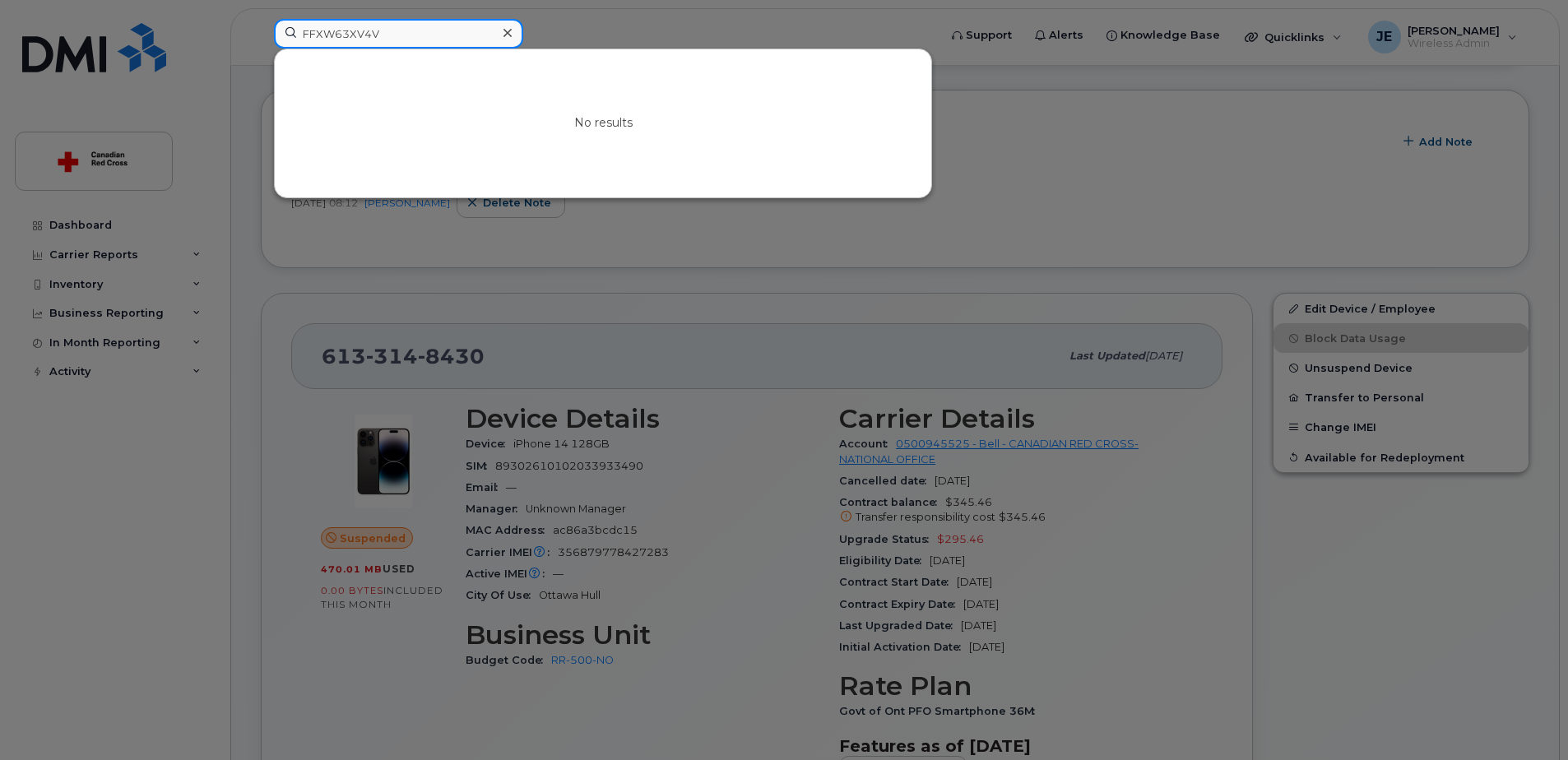
click at [355, 28] on input "FFXW63XV4V" at bounding box center [398, 33] width 249 height 30
paste input "356879778427283"
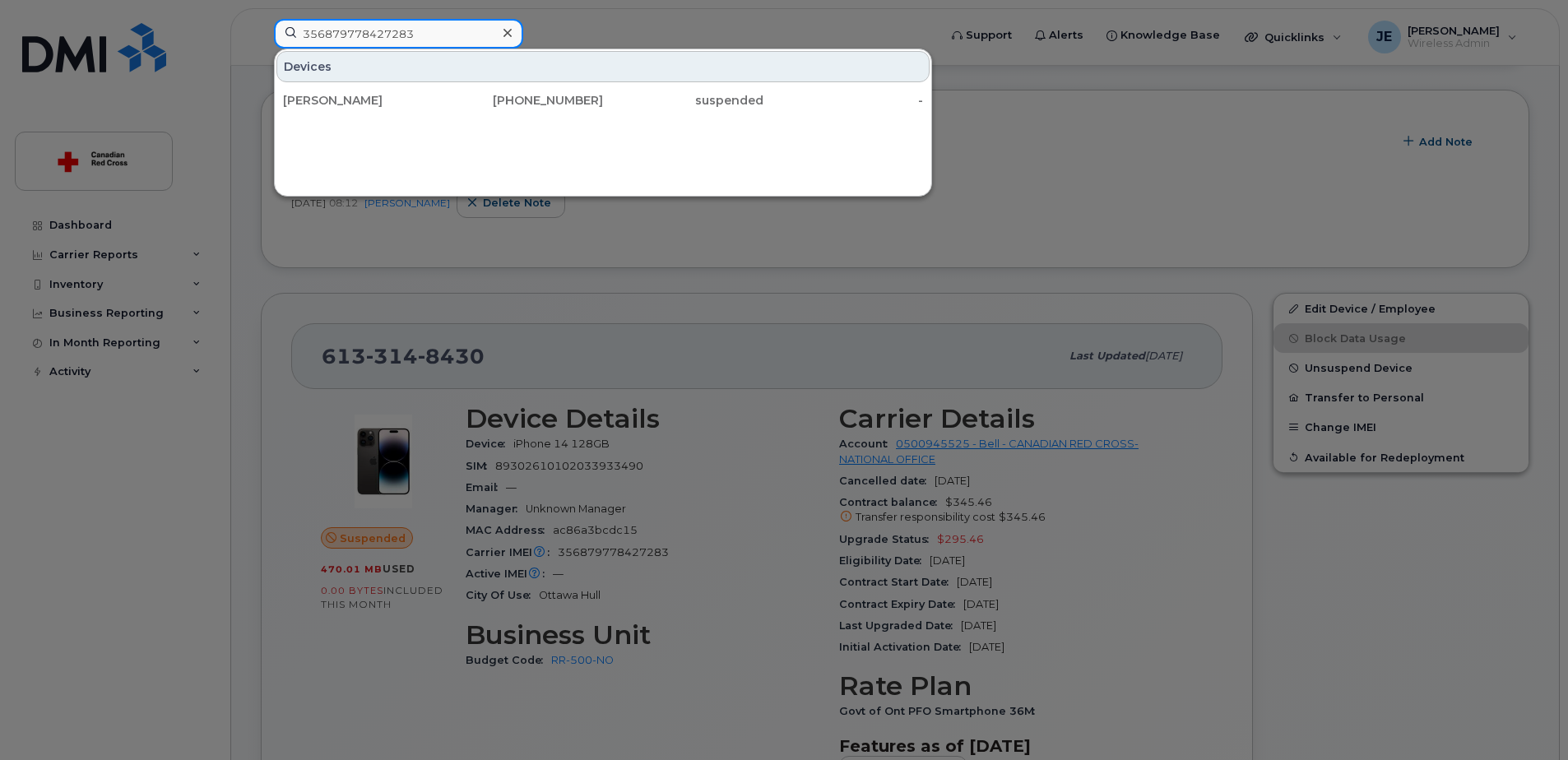
click at [441, 32] on input "356879778427283" at bounding box center [398, 33] width 249 height 30
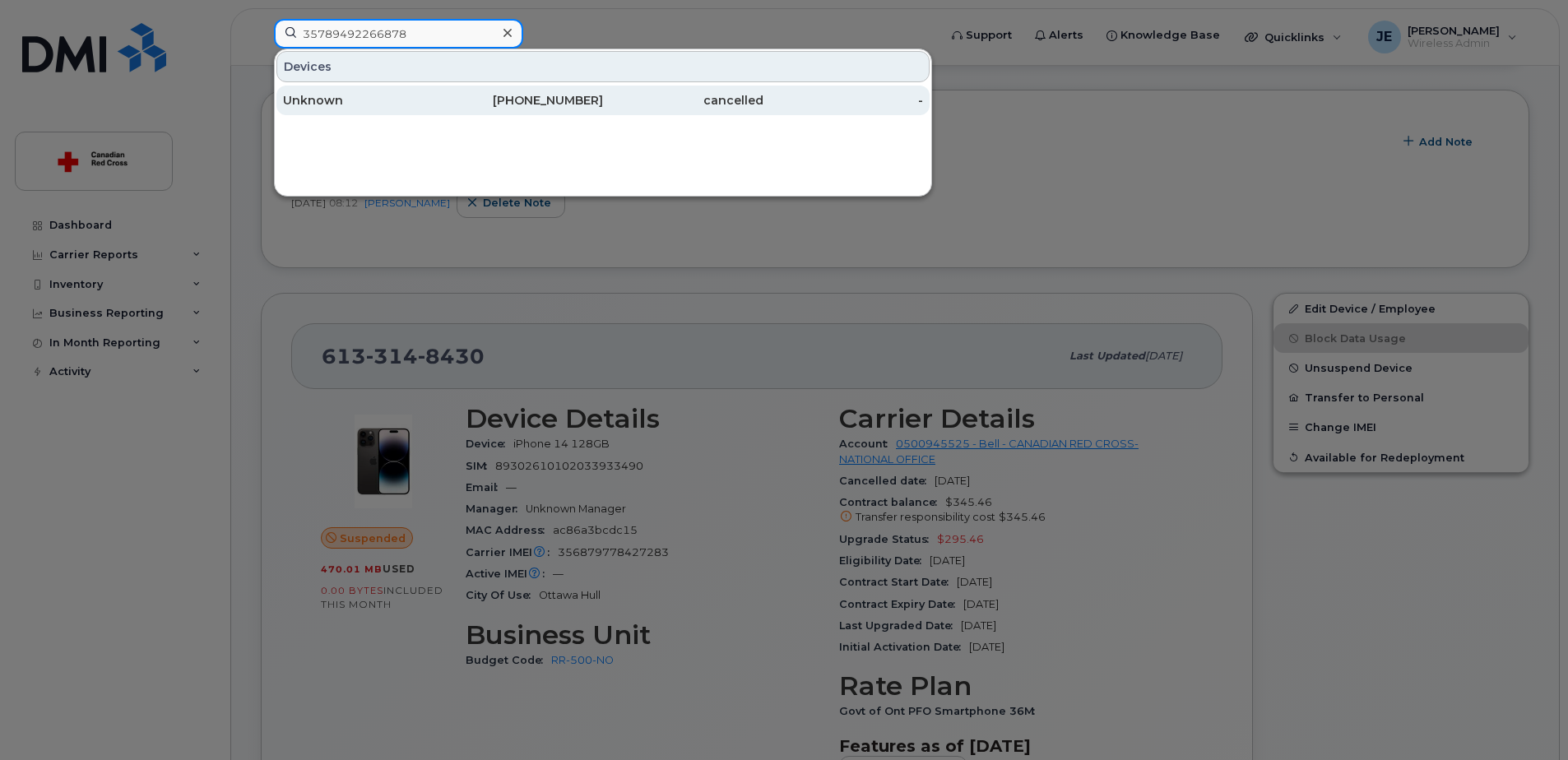
type input "35789492266878"
click at [527, 99] on div "403-437-6842" at bounding box center [523, 100] width 161 height 17
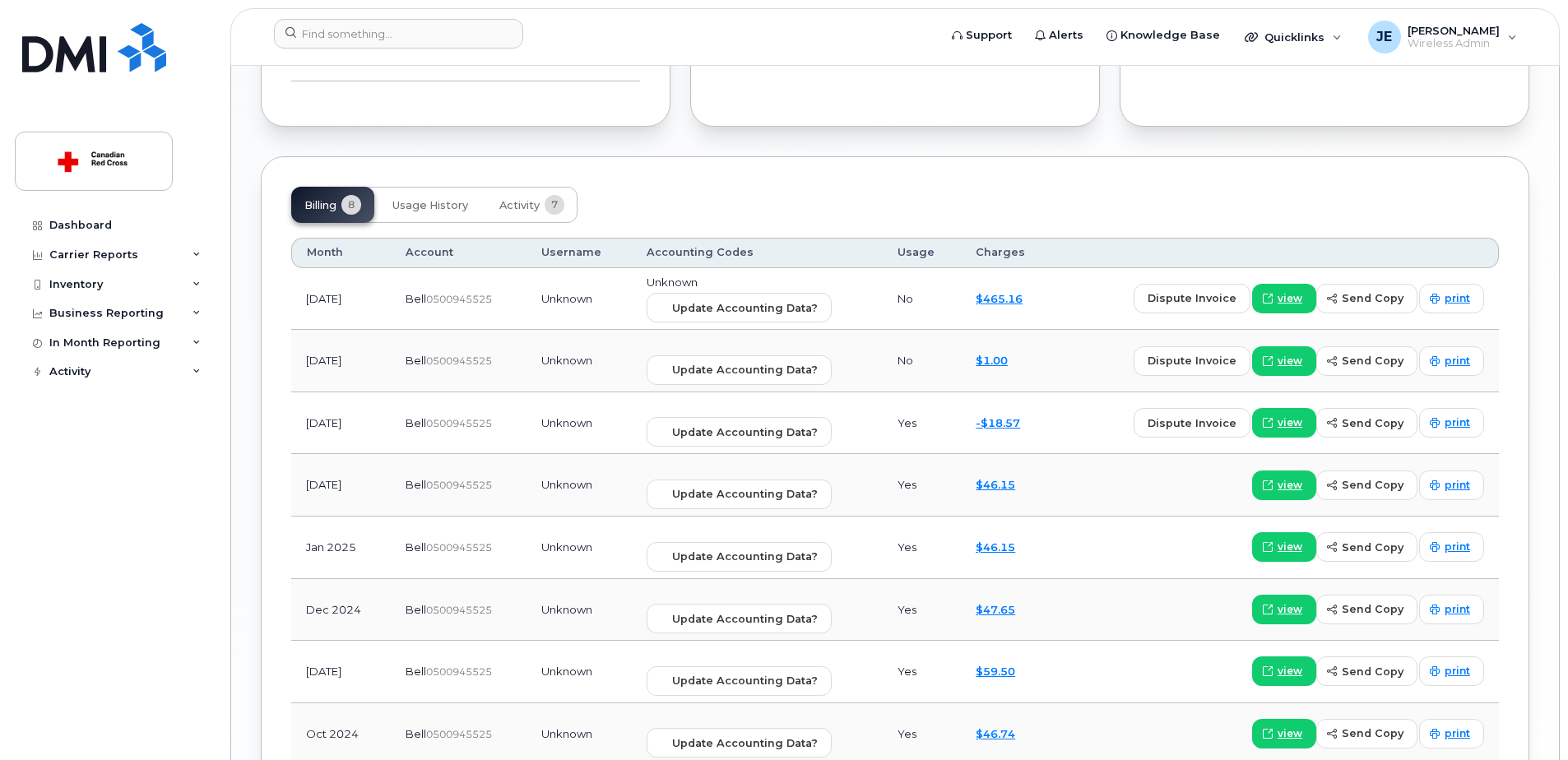
scroll to position [1234, 0]
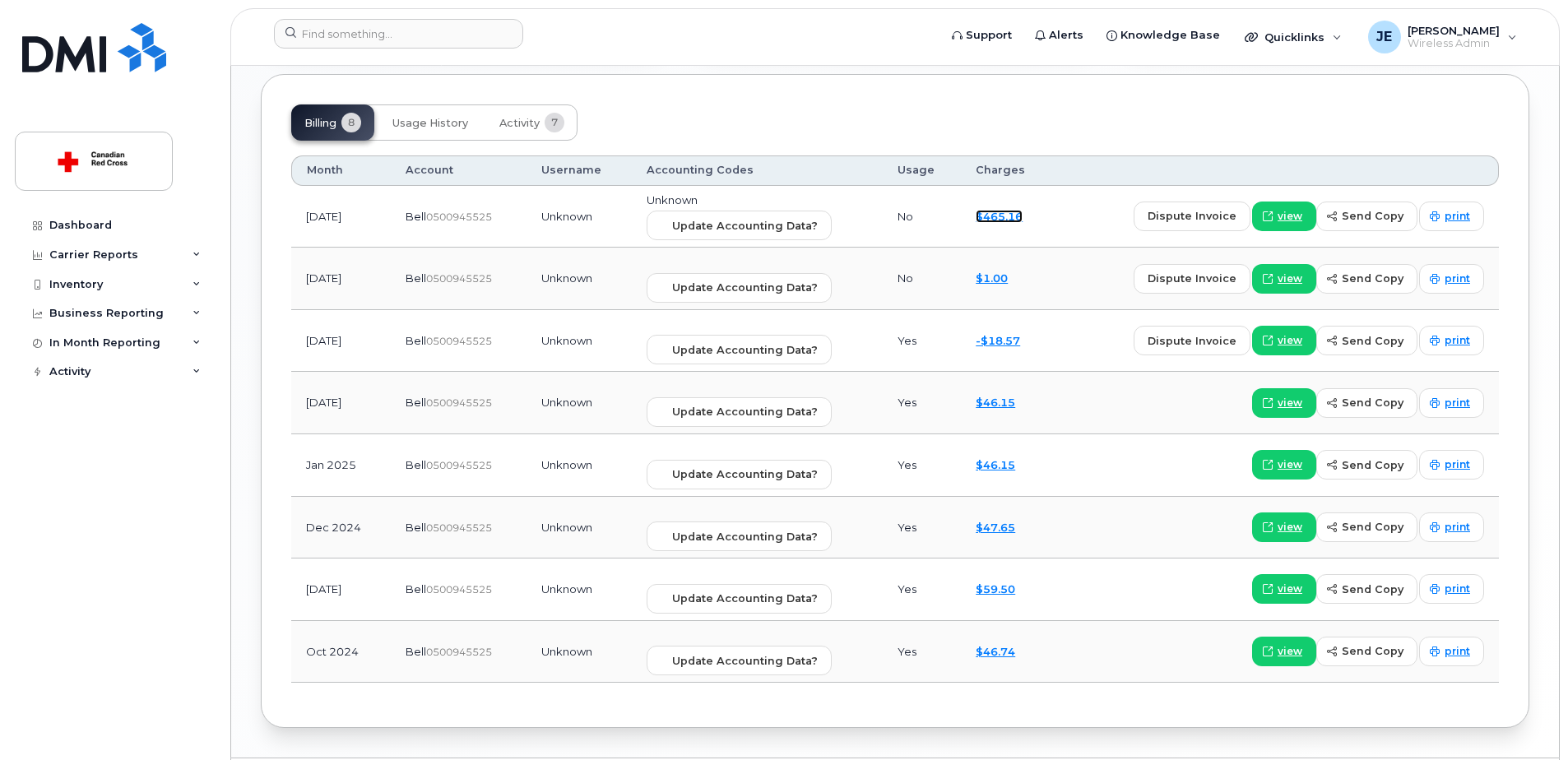
click at [1013, 220] on link "$465.16" at bounding box center [1000, 216] width 47 height 13
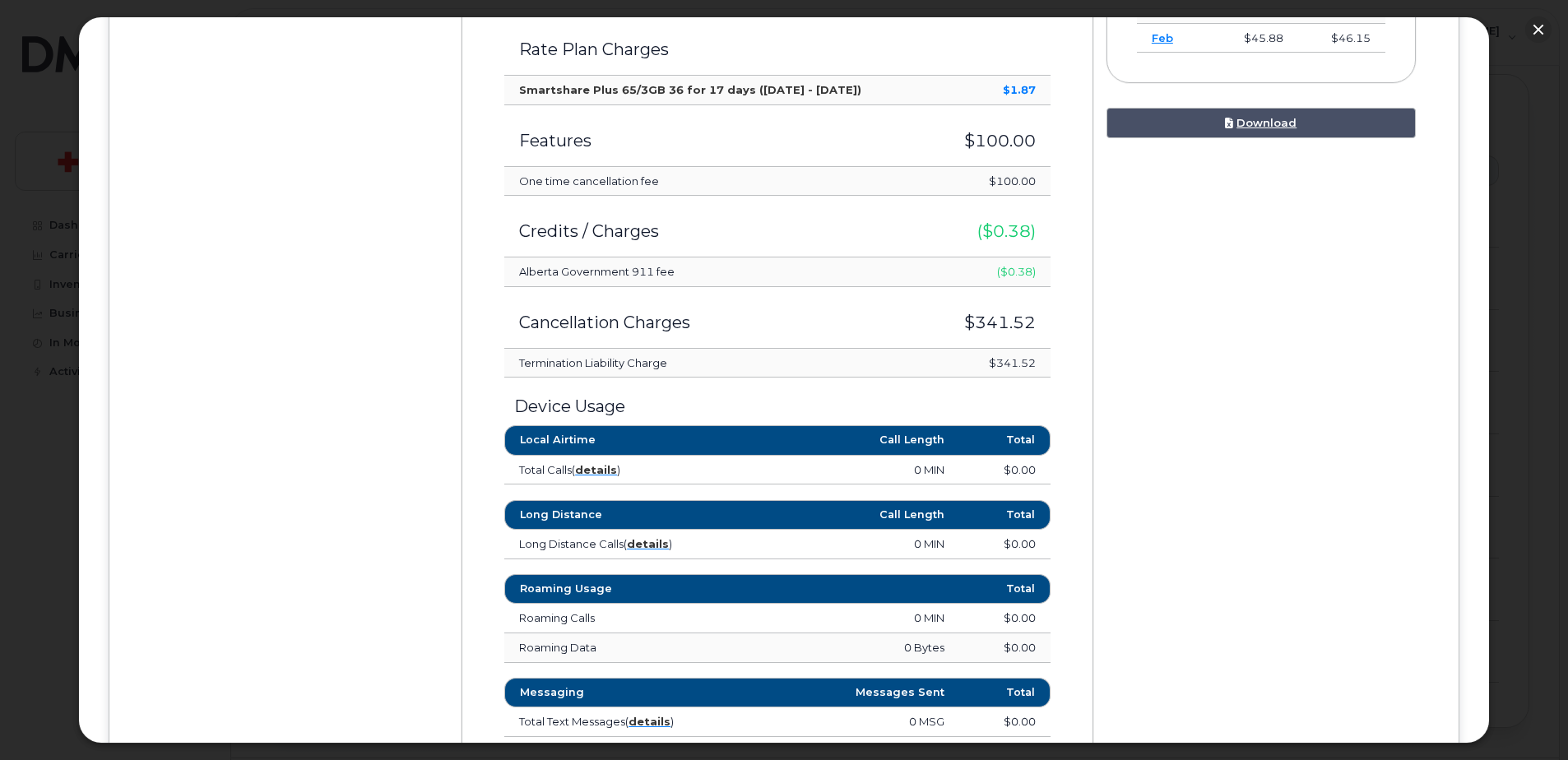
scroll to position [614, 0]
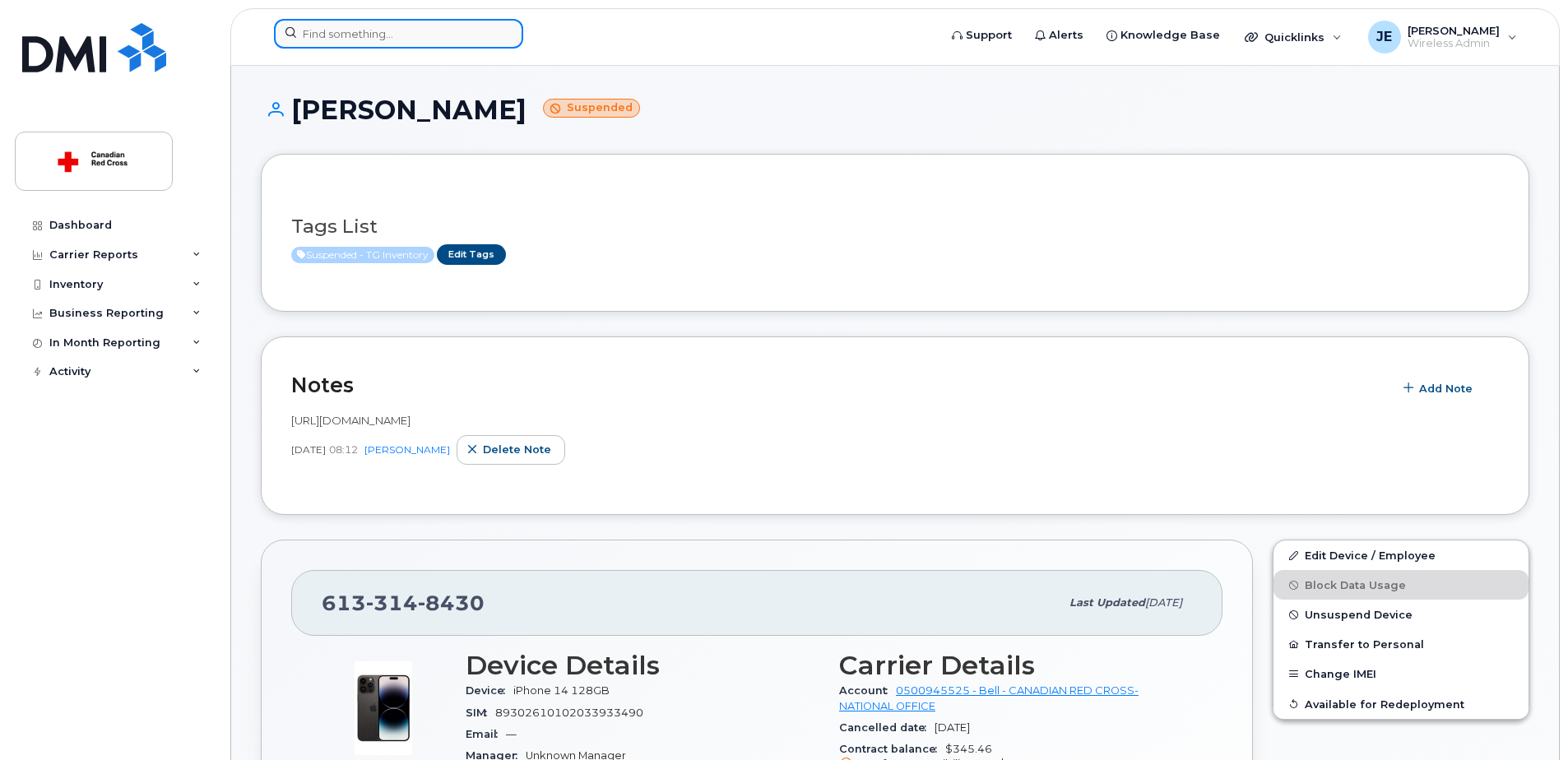
click at [404, 23] on input at bounding box center [398, 33] width 249 height 30
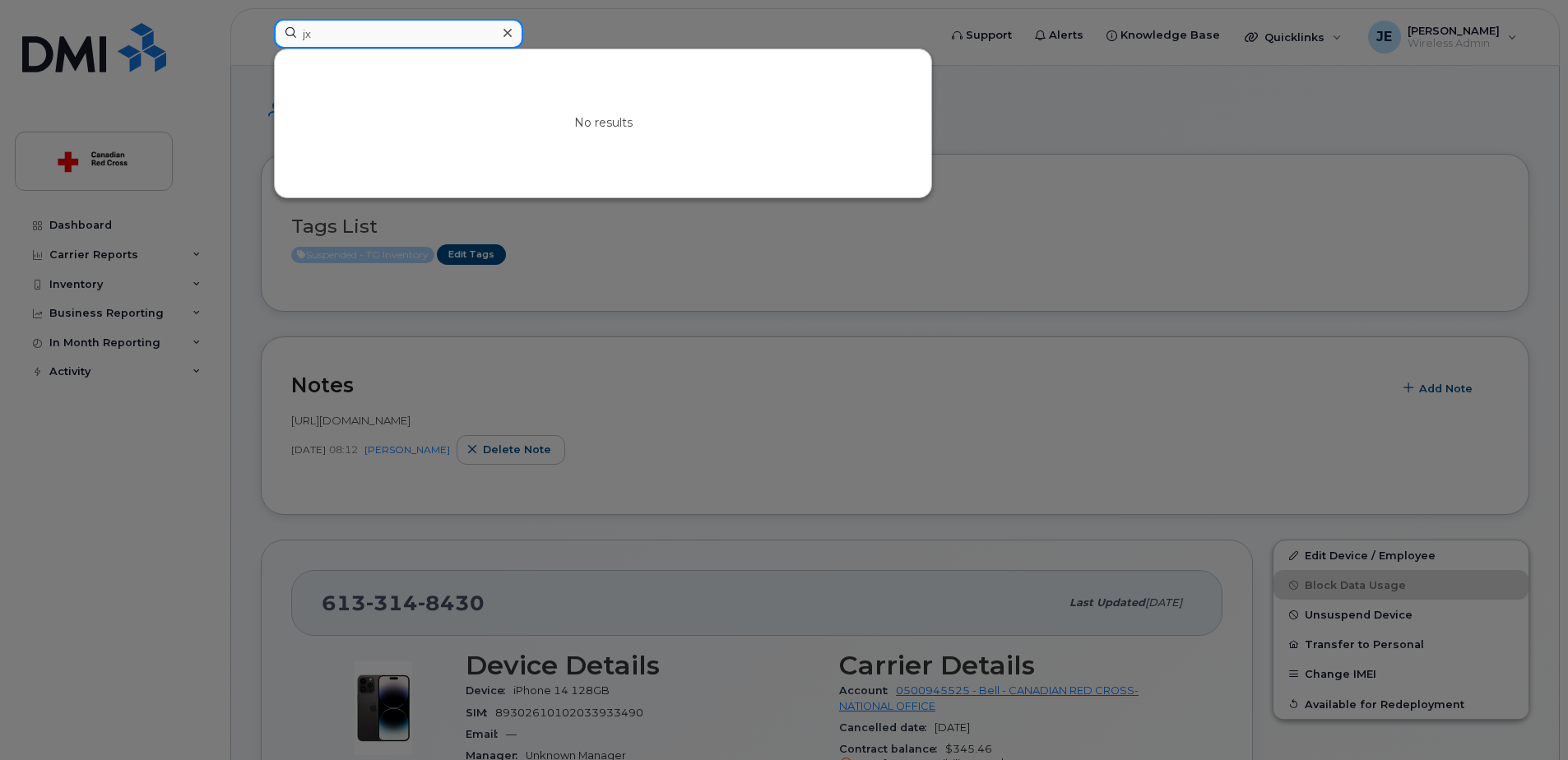
type input "j"
click at [449, 35] on input "350596488649016" at bounding box center [398, 33] width 249 height 30
type input "3"
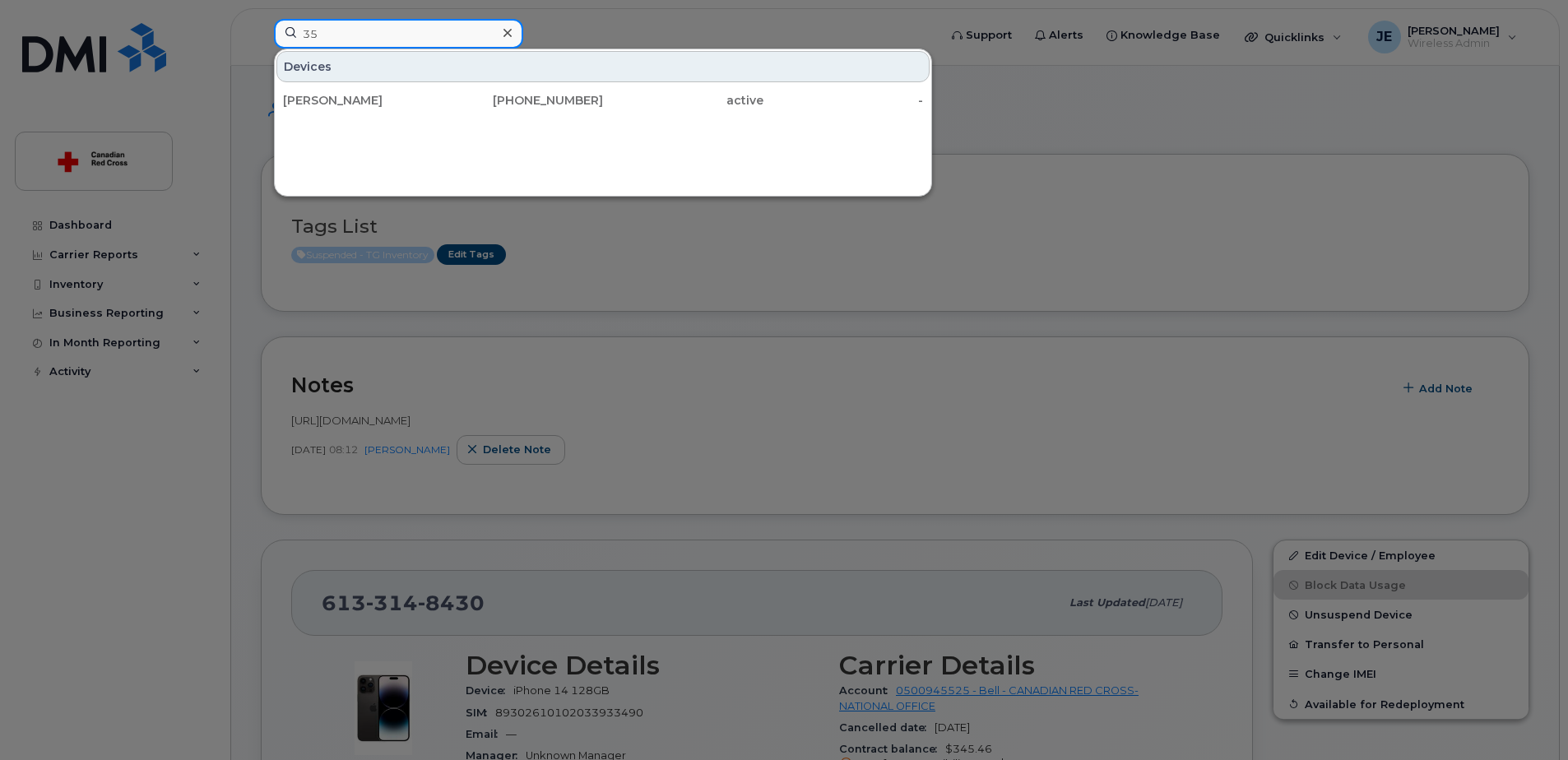
type input "3"
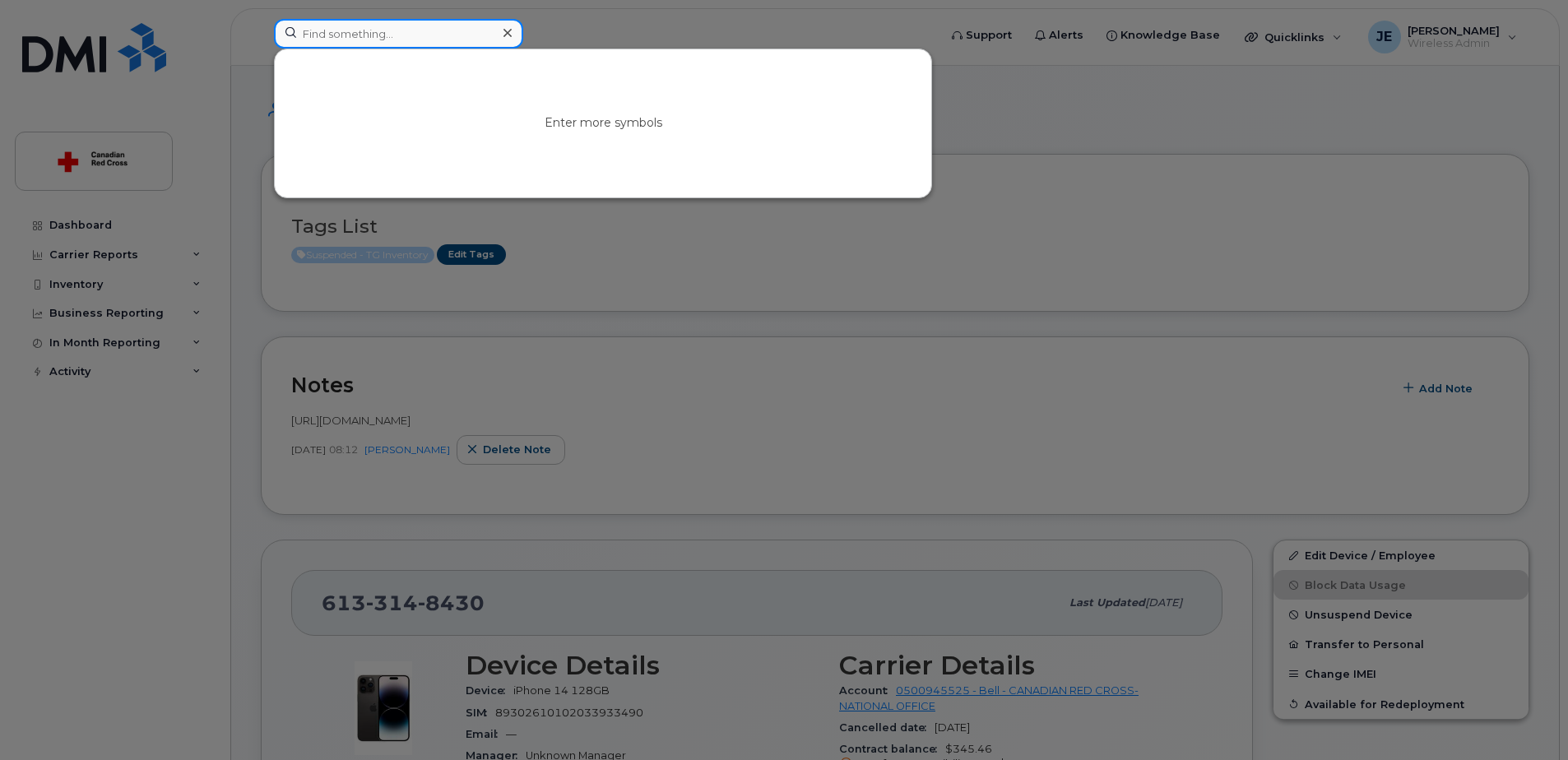
type input "j"
click at [432, 37] on input "350596485757077" at bounding box center [398, 33] width 249 height 30
type input "2"
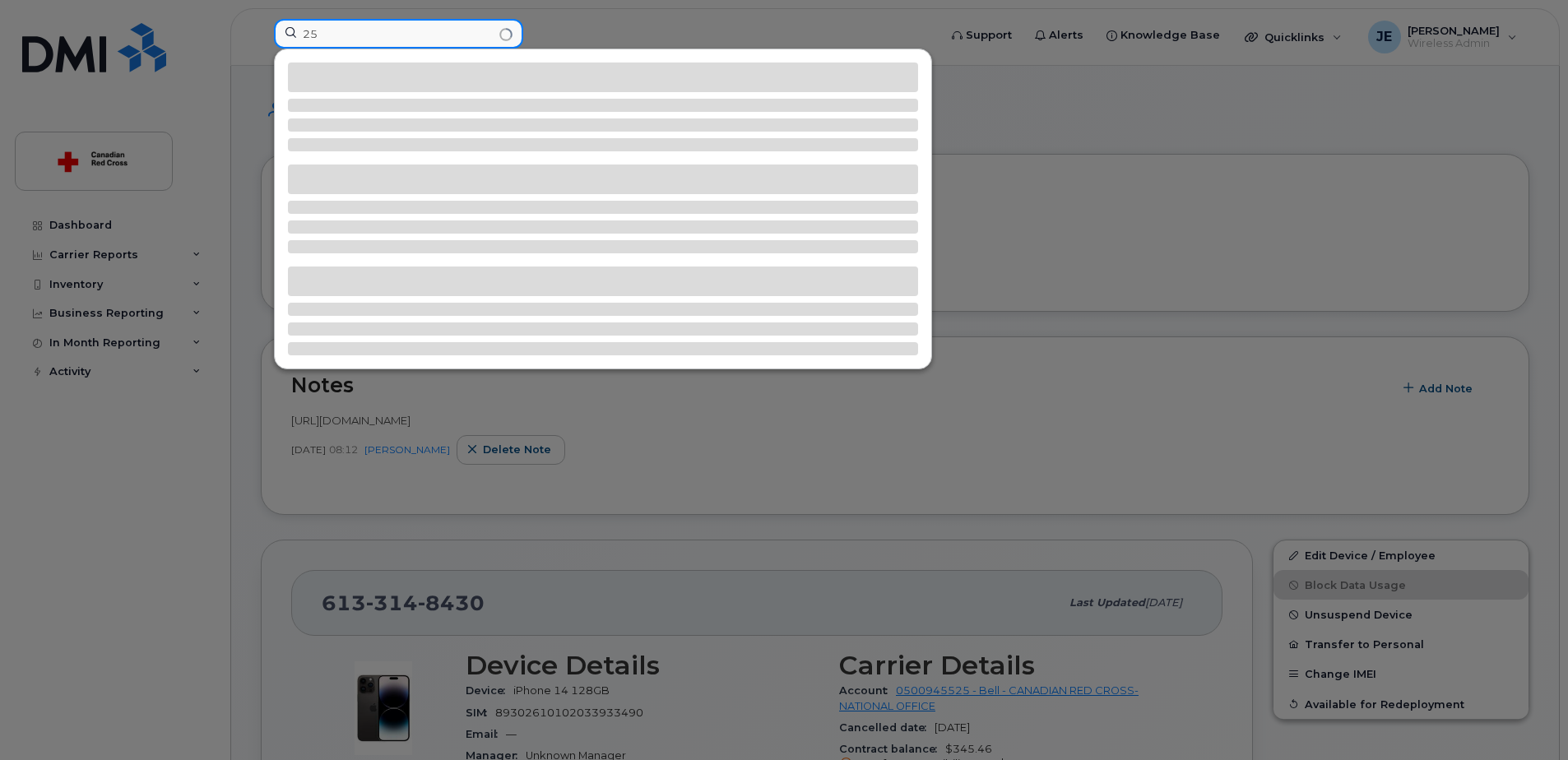
type input "2"
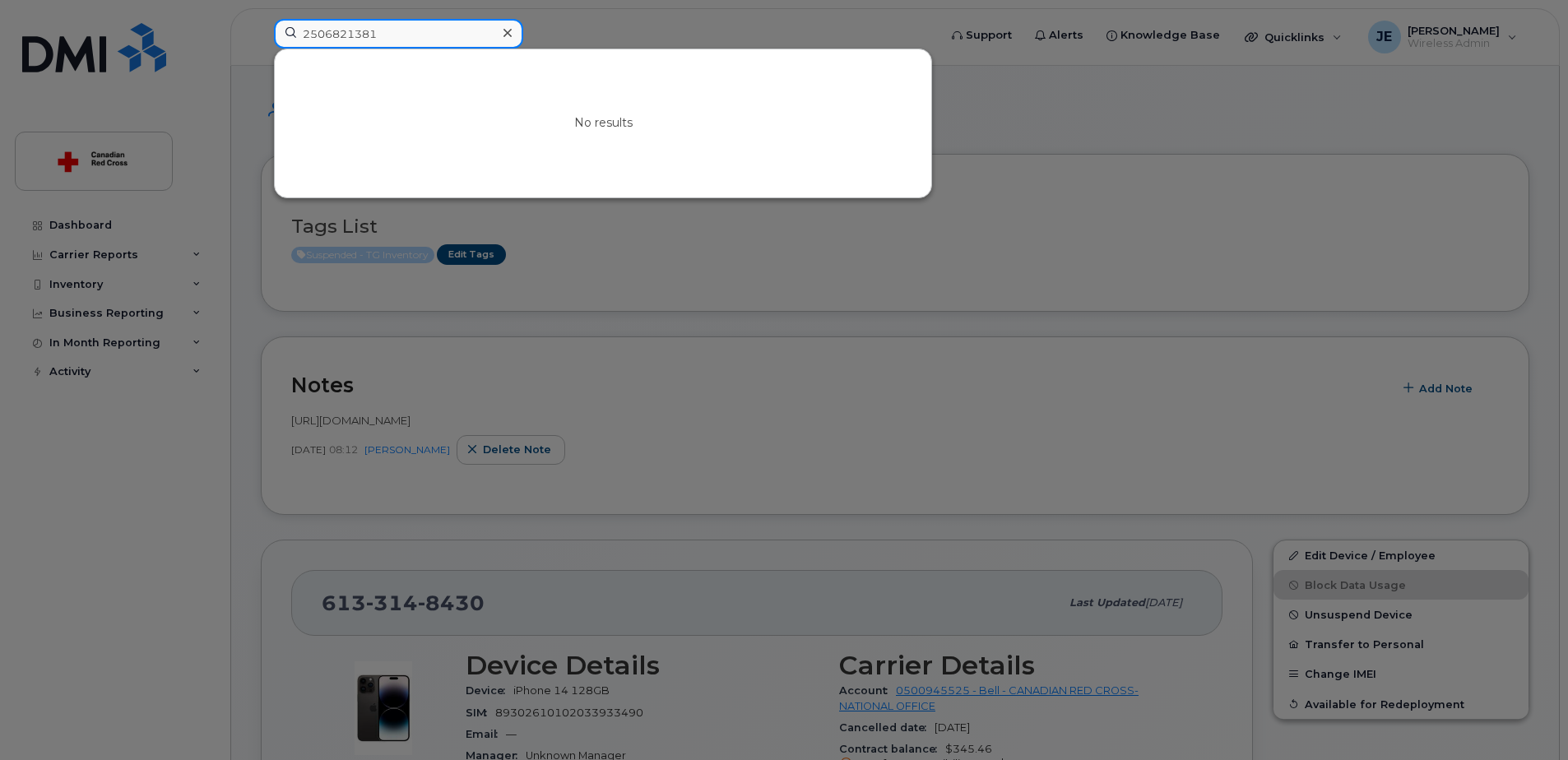
type input "2506821381"
